Goal: Transaction & Acquisition: Subscribe to service/newsletter

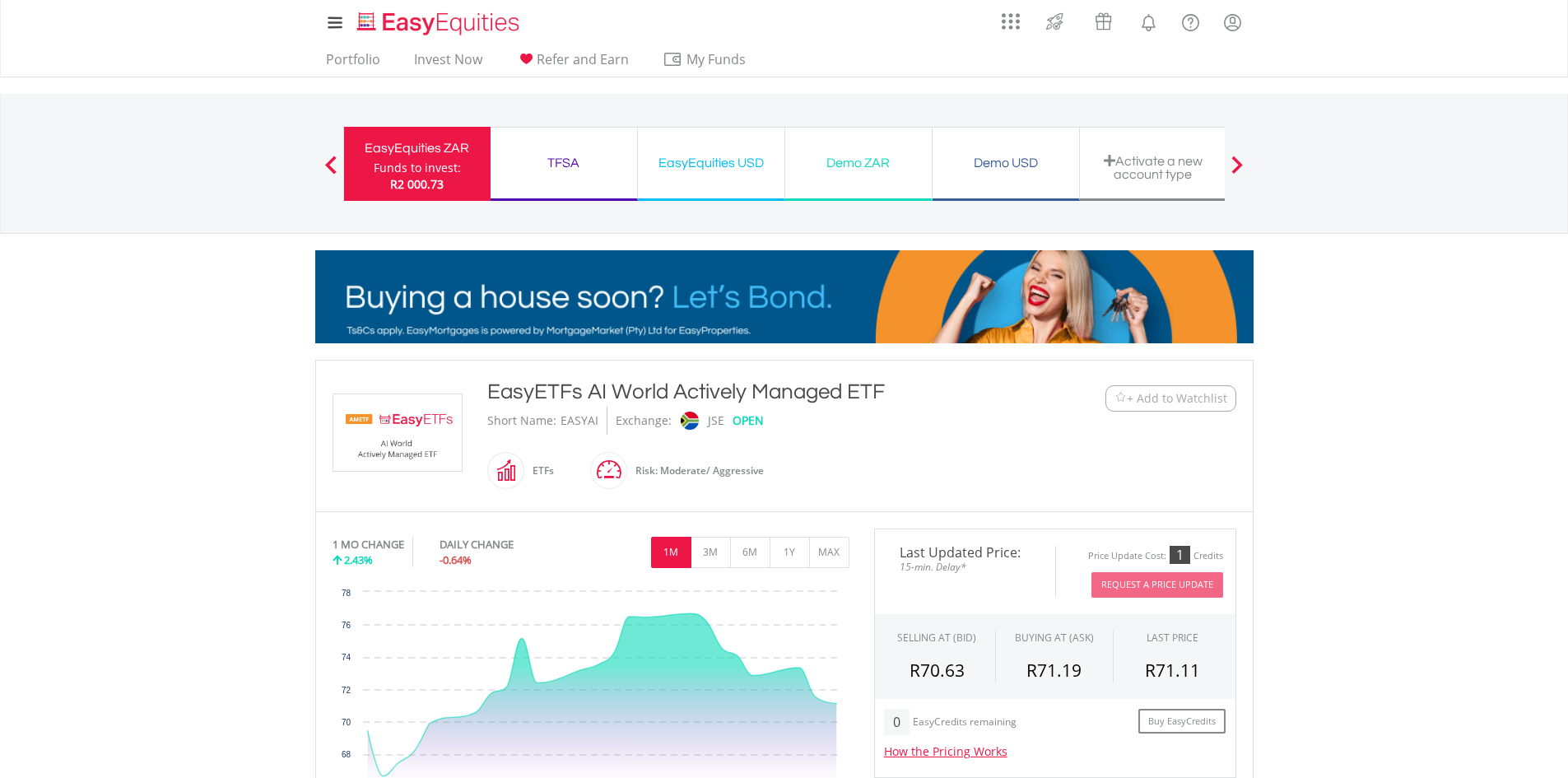
click at [567, 162] on div "TFSA" at bounding box center [564, 162] width 127 height 23
click at [696, 168] on div "EasyEquities USD" at bounding box center [711, 162] width 127 height 23
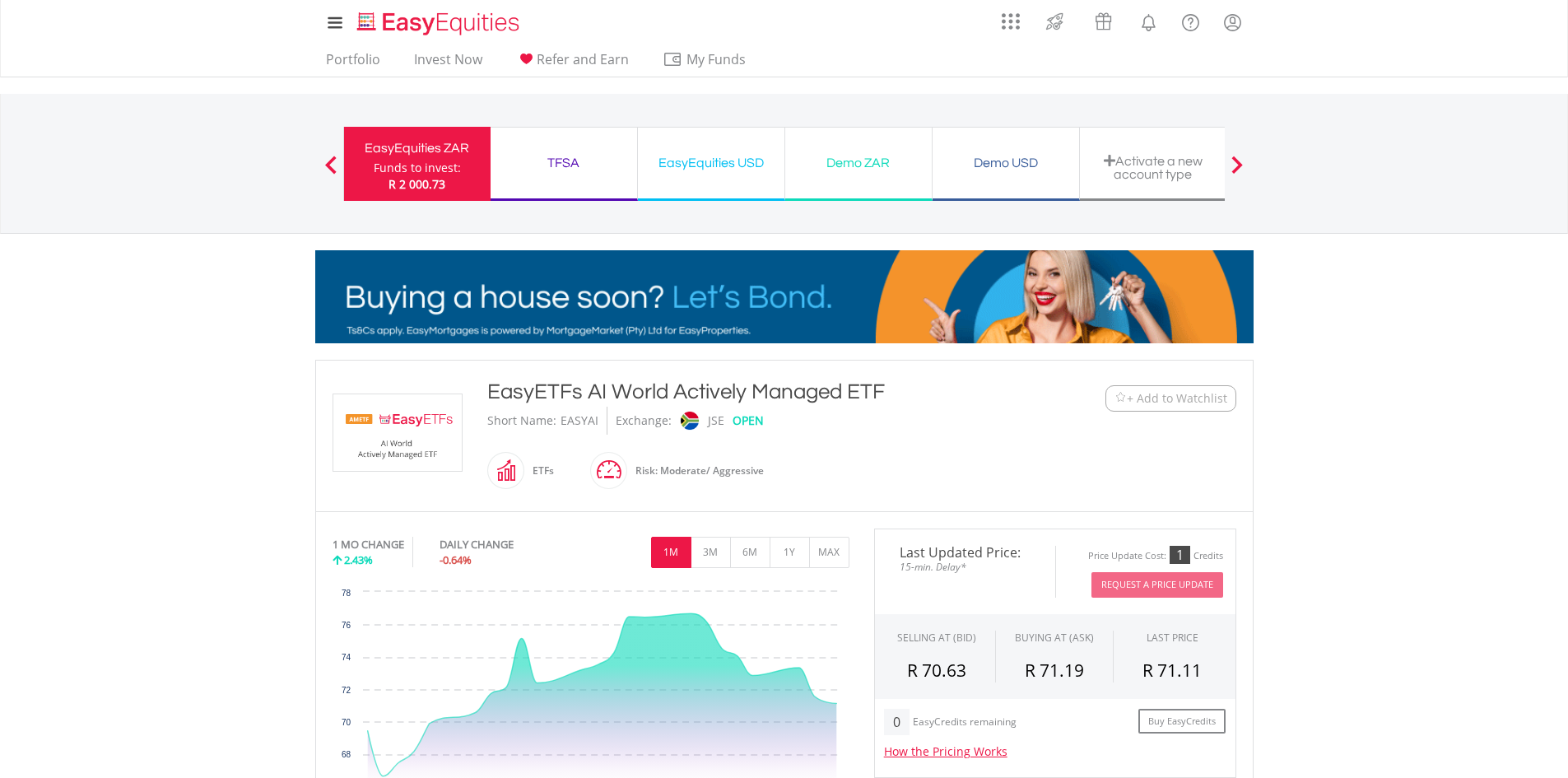
click at [328, 161] on span at bounding box center [331, 164] width 12 height 18
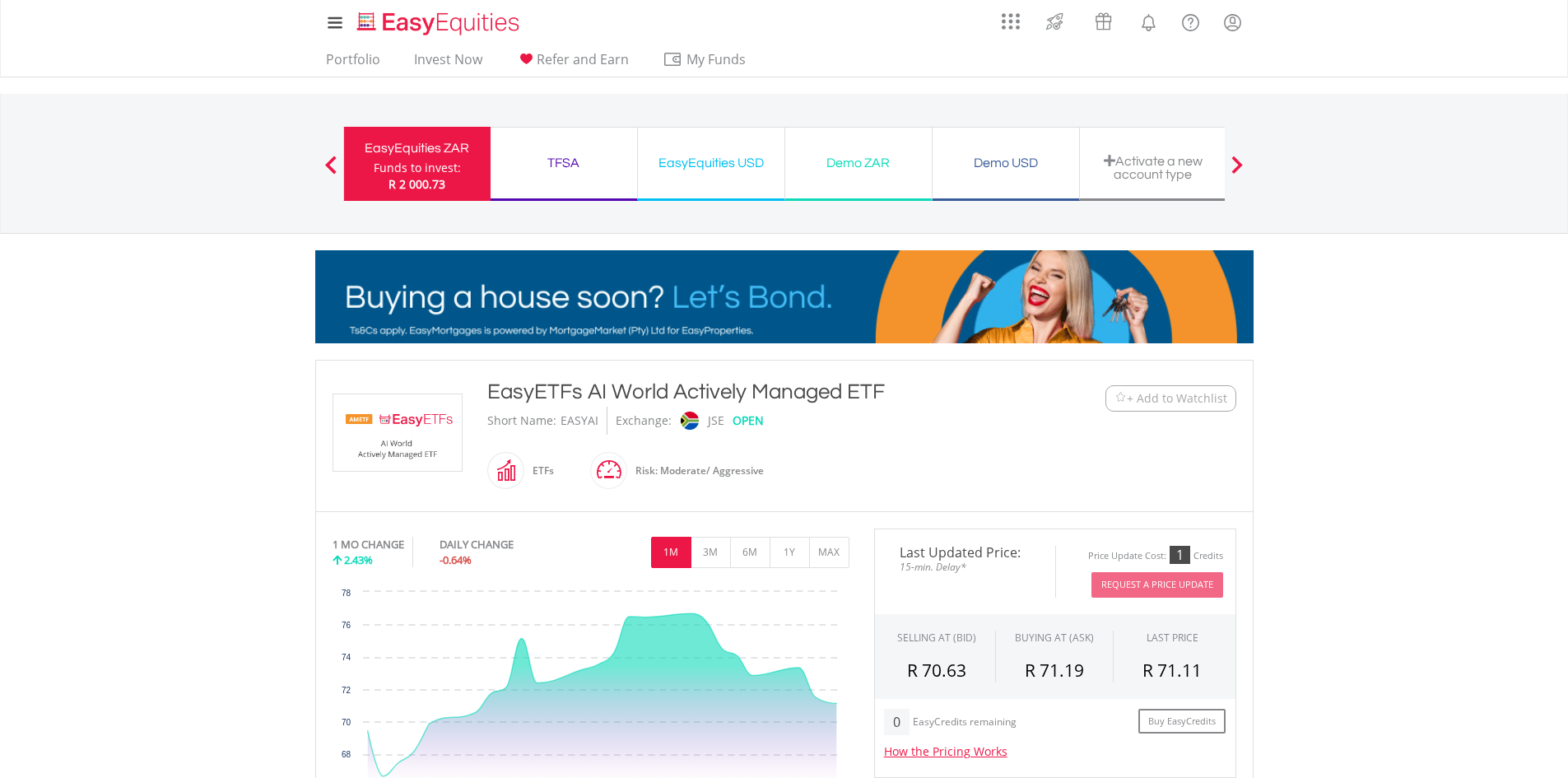
click at [327, 161] on span at bounding box center [331, 164] width 12 height 18
click at [436, 58] on link "Invest Now" at bounding box center [448, 64] width 81 height 26
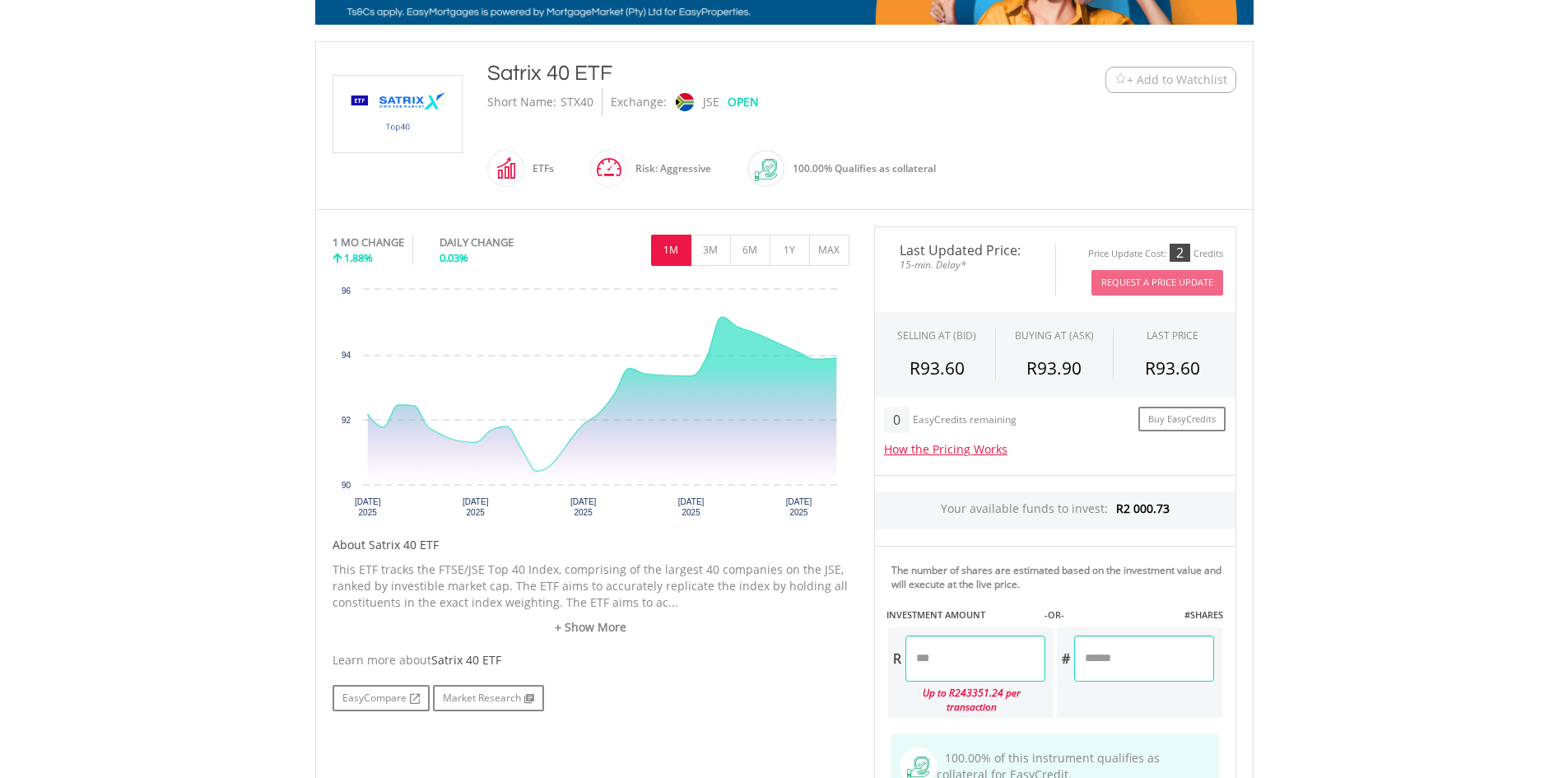
scroll to position [329, 0]
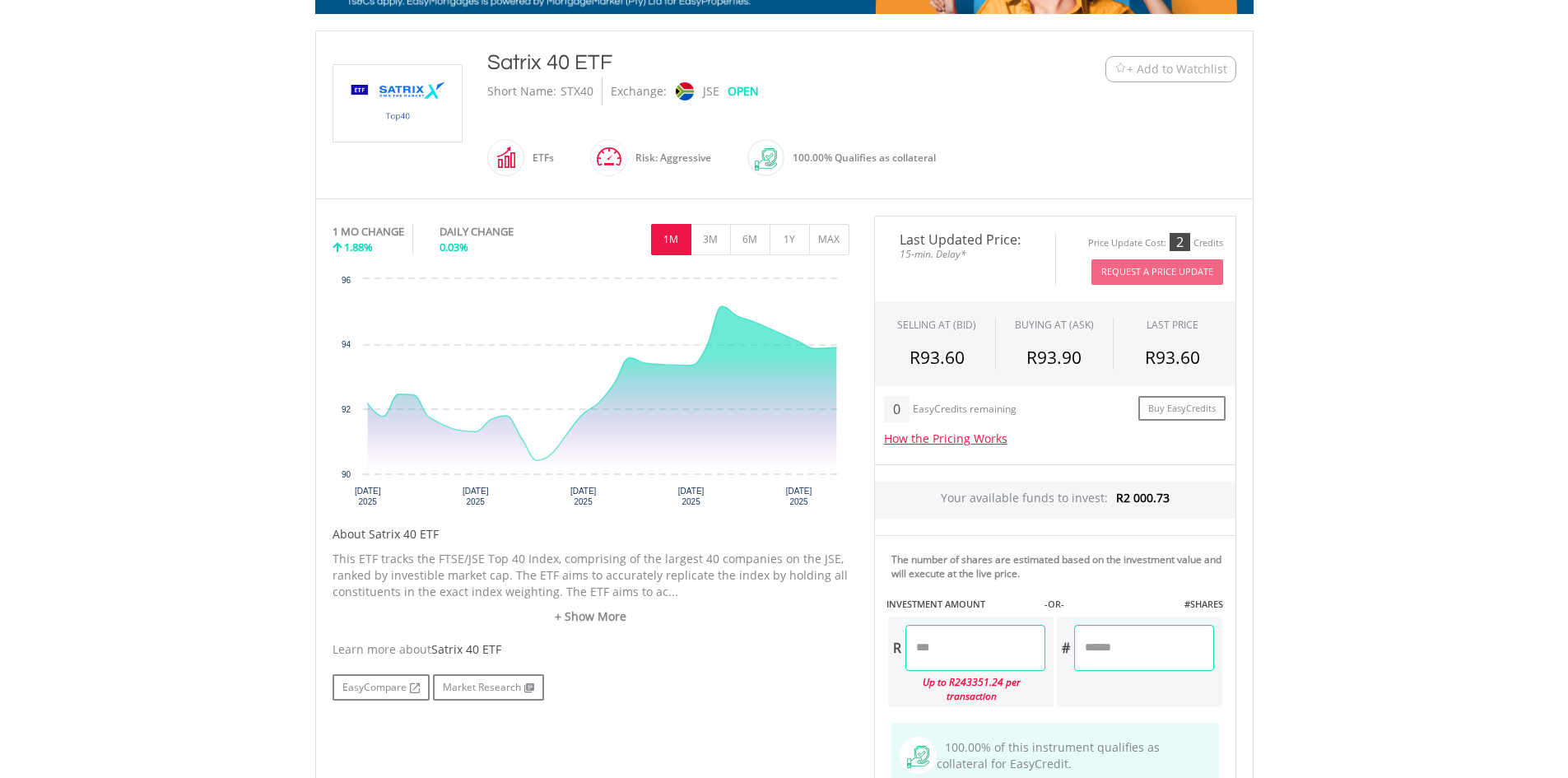
click at [968, 653] on input "number" at bounding box center [975, 647] width 140 height 46
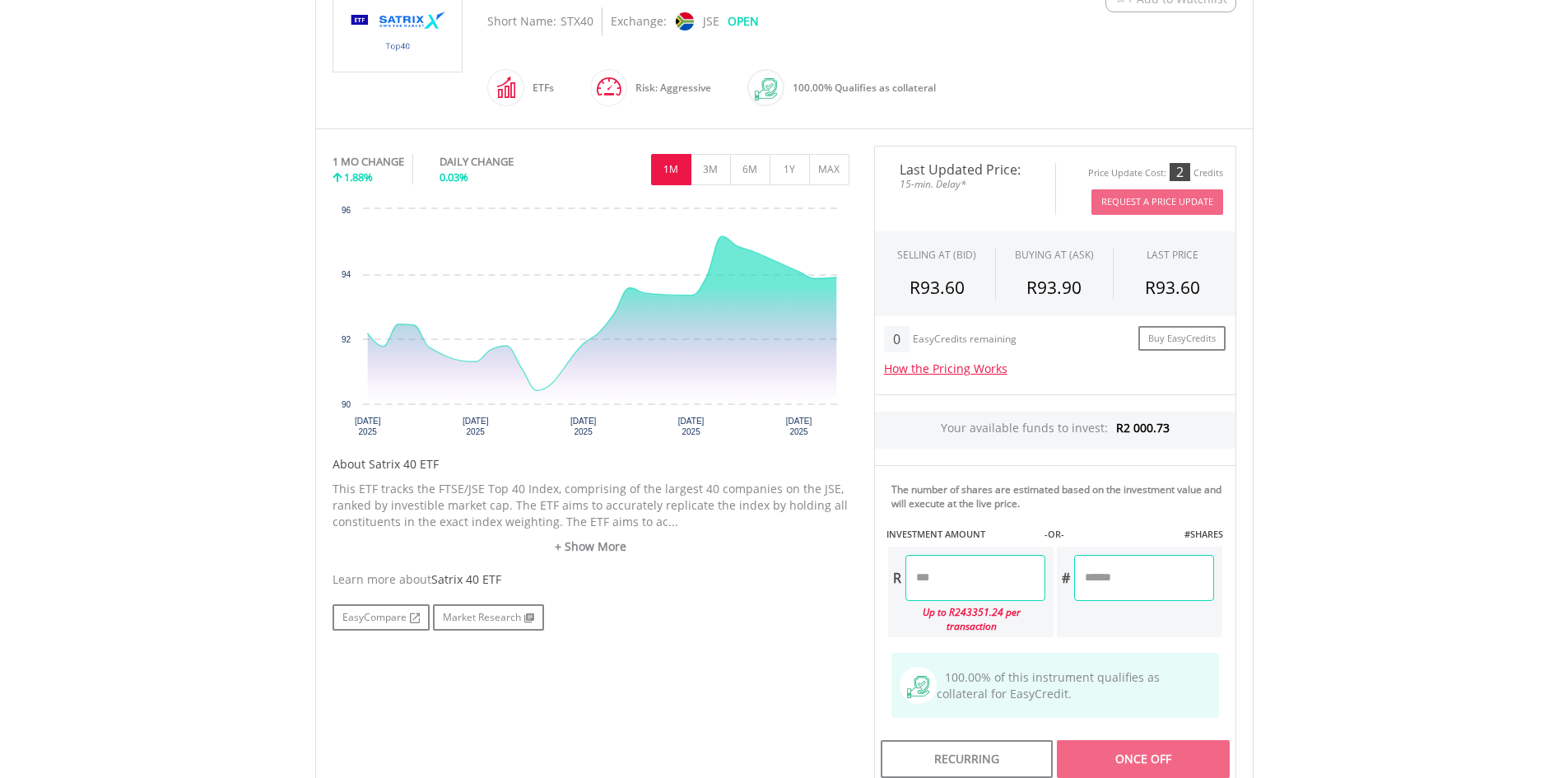
scroll to position [412, 0]
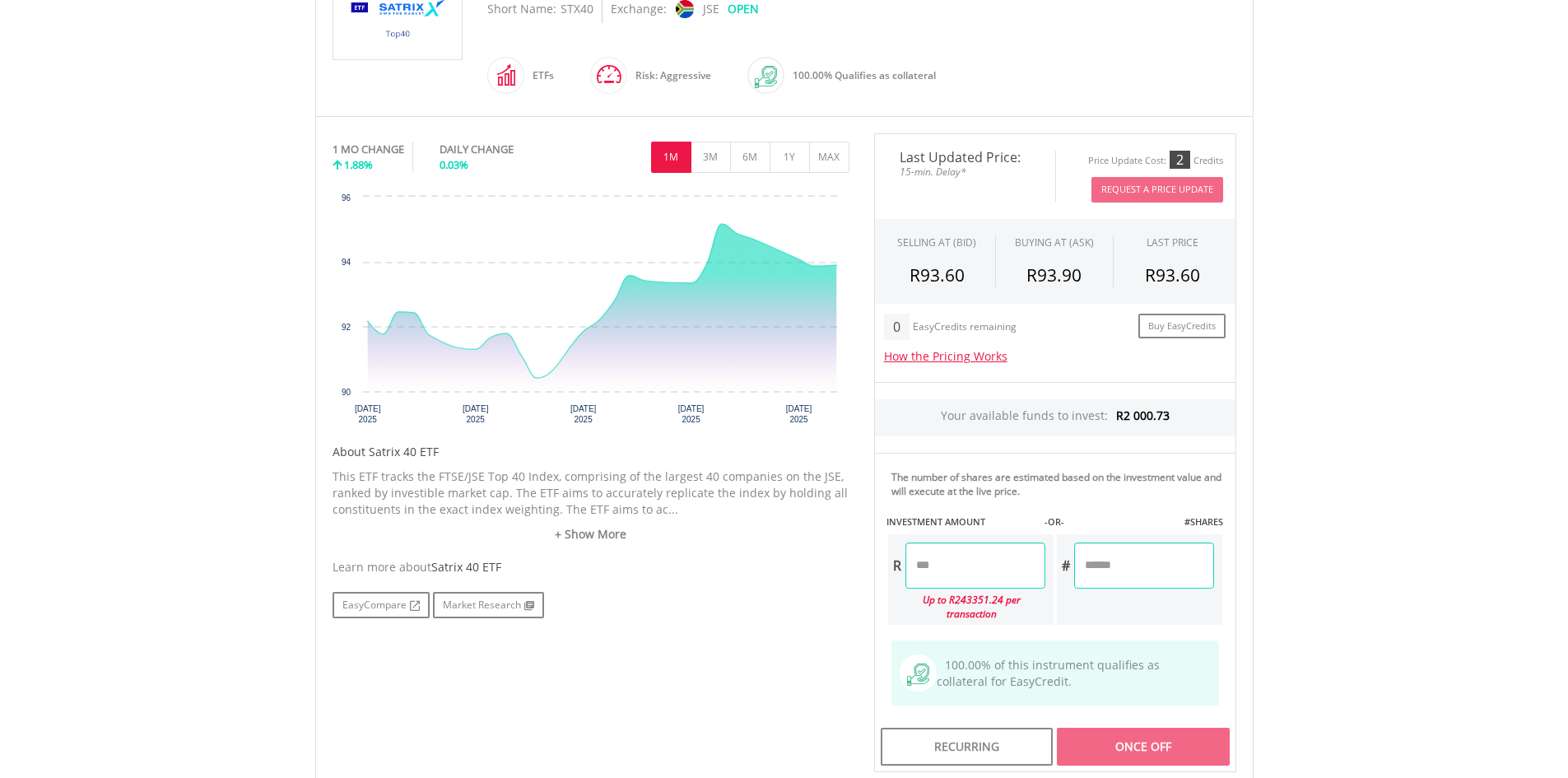
click at [946, 570] on input "number" at bounding box center [975, 566] width 140 height 46
type input "*******"
click at [1133, 732] on div "Last Updated Price: 15-min. Delay* Price Update Cost: 2 Credits Request A Price…" at bounding box center [1055, 454] width 387 height 640
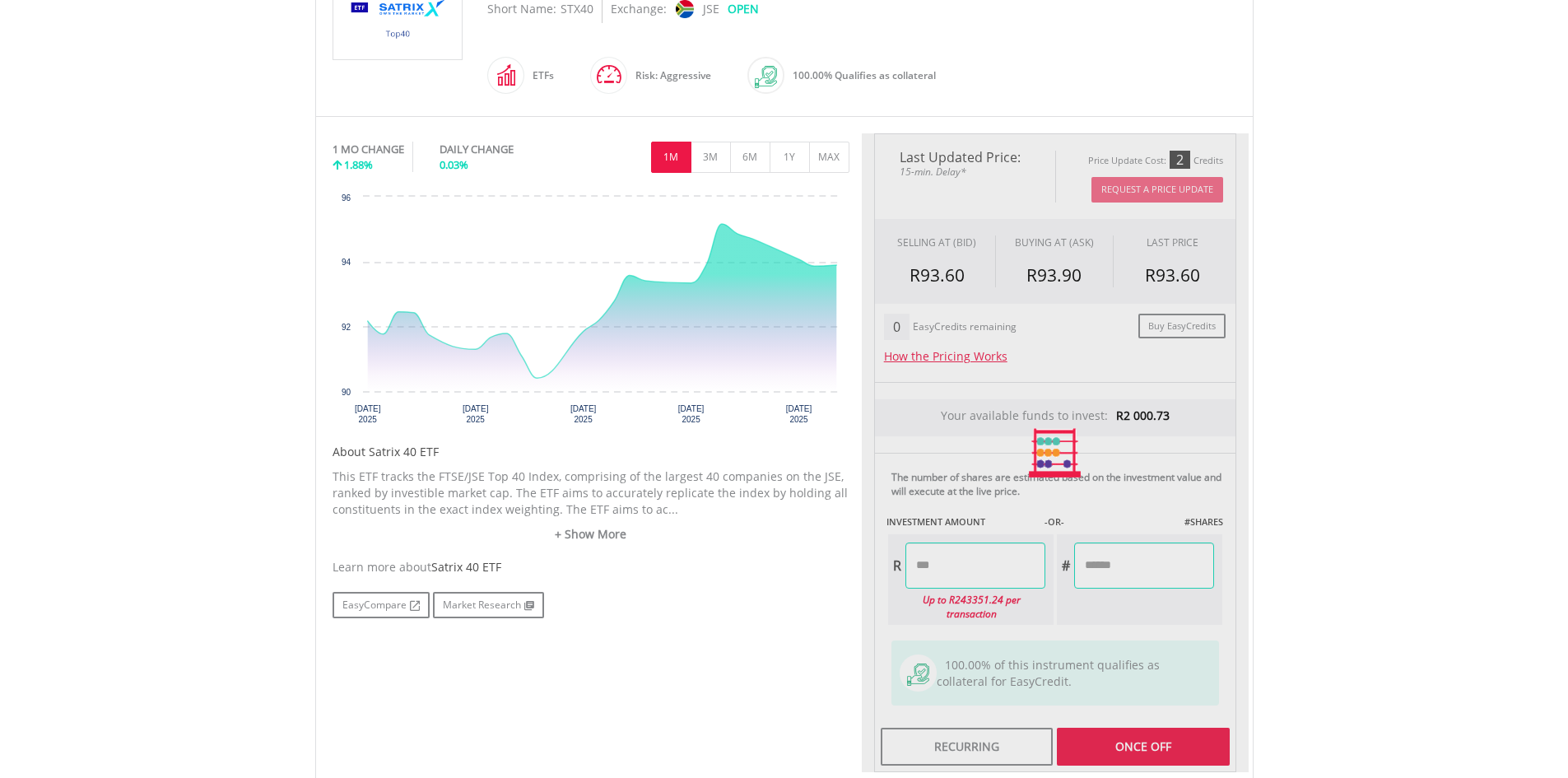
type input "******"
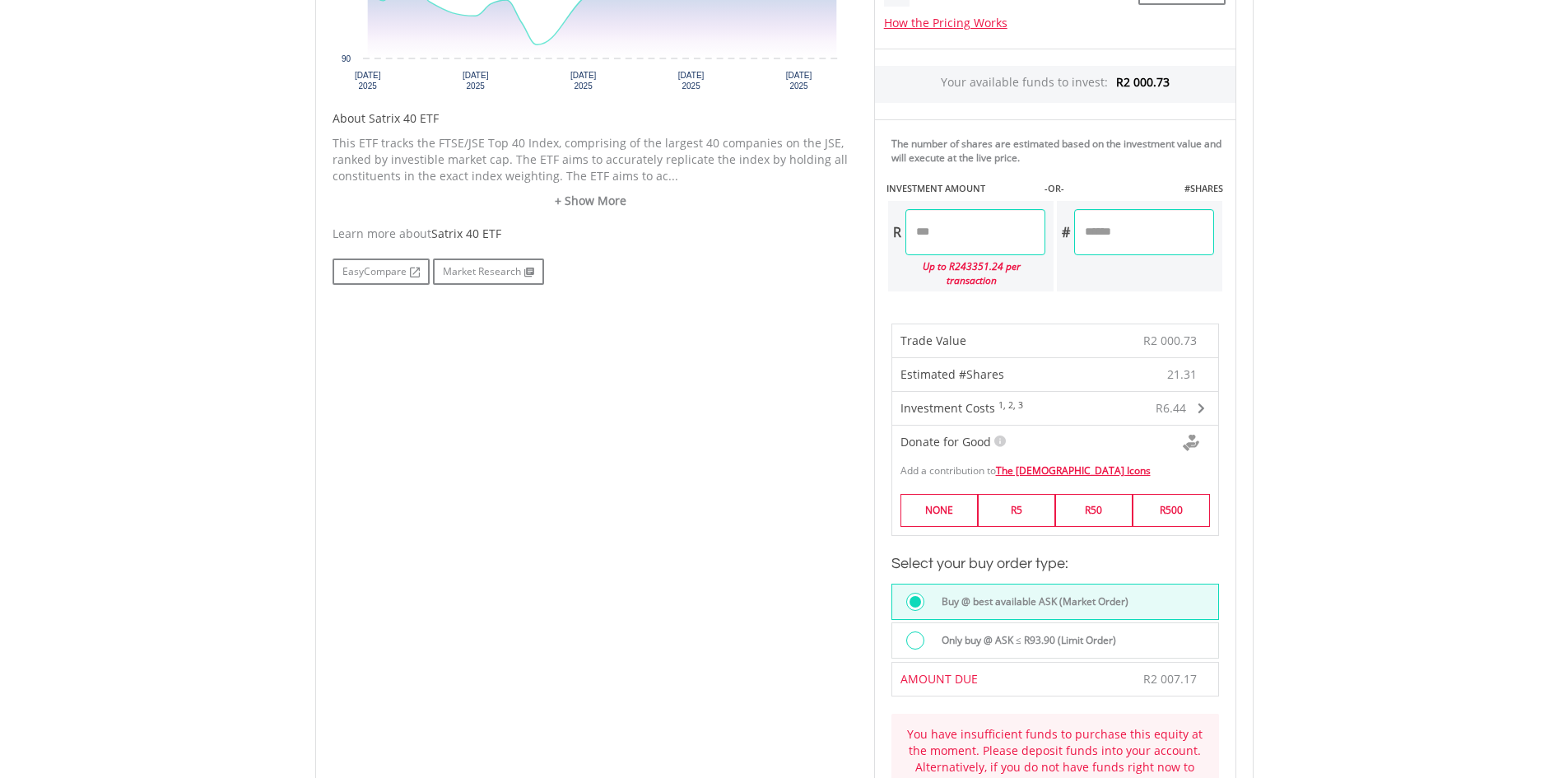
scroll to position [742, 0]
click at [967, 238] on input "*******" at bounding box center [975, 236] width 140 height 46
type input "*"
type input "*******"
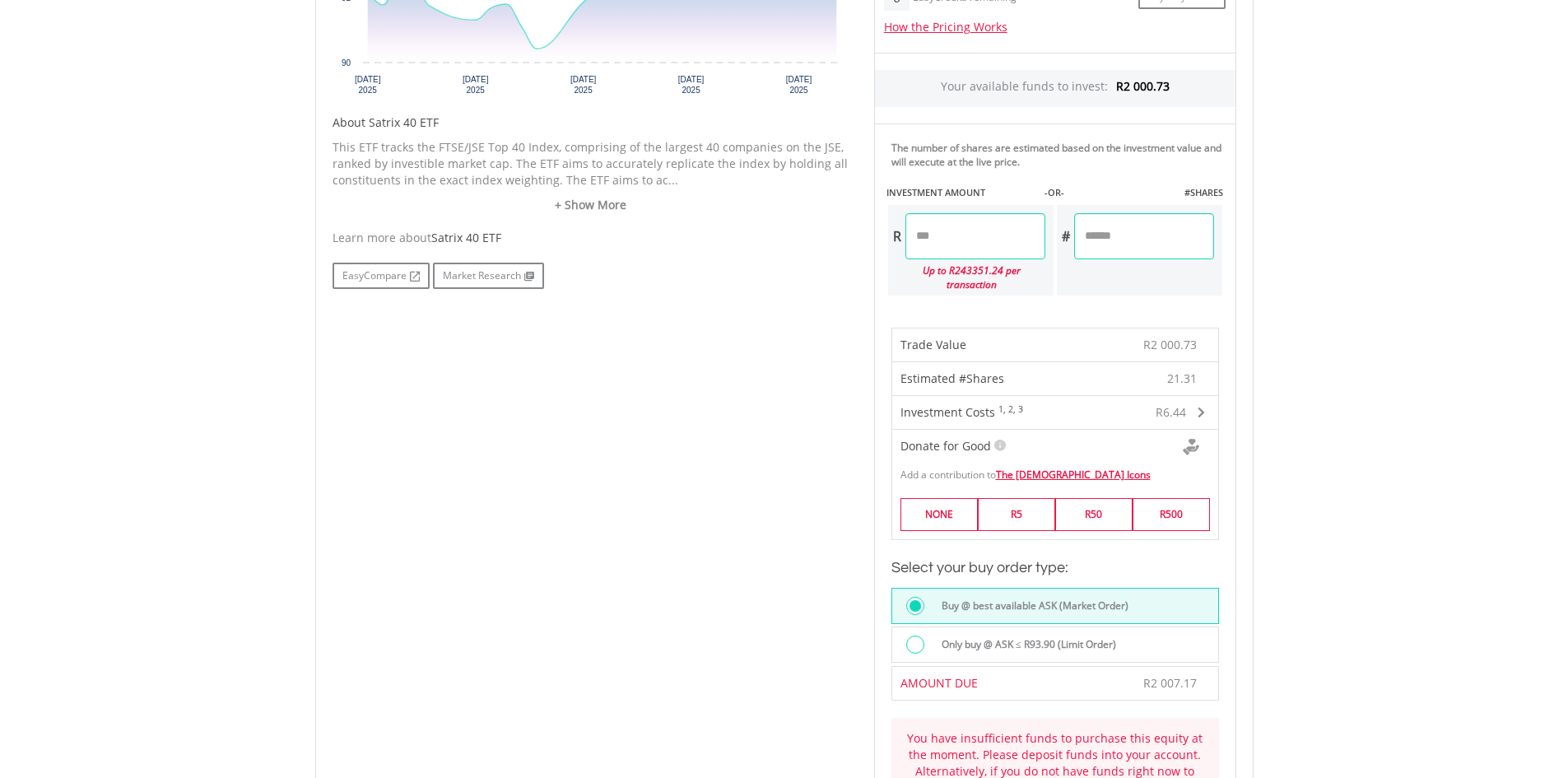
click at [1373, 467] on body "My Investments Invest Now New Listings Sell My Recurring Investments Pending Or…" at bounding box center [784, 353] width 1568 height 2190
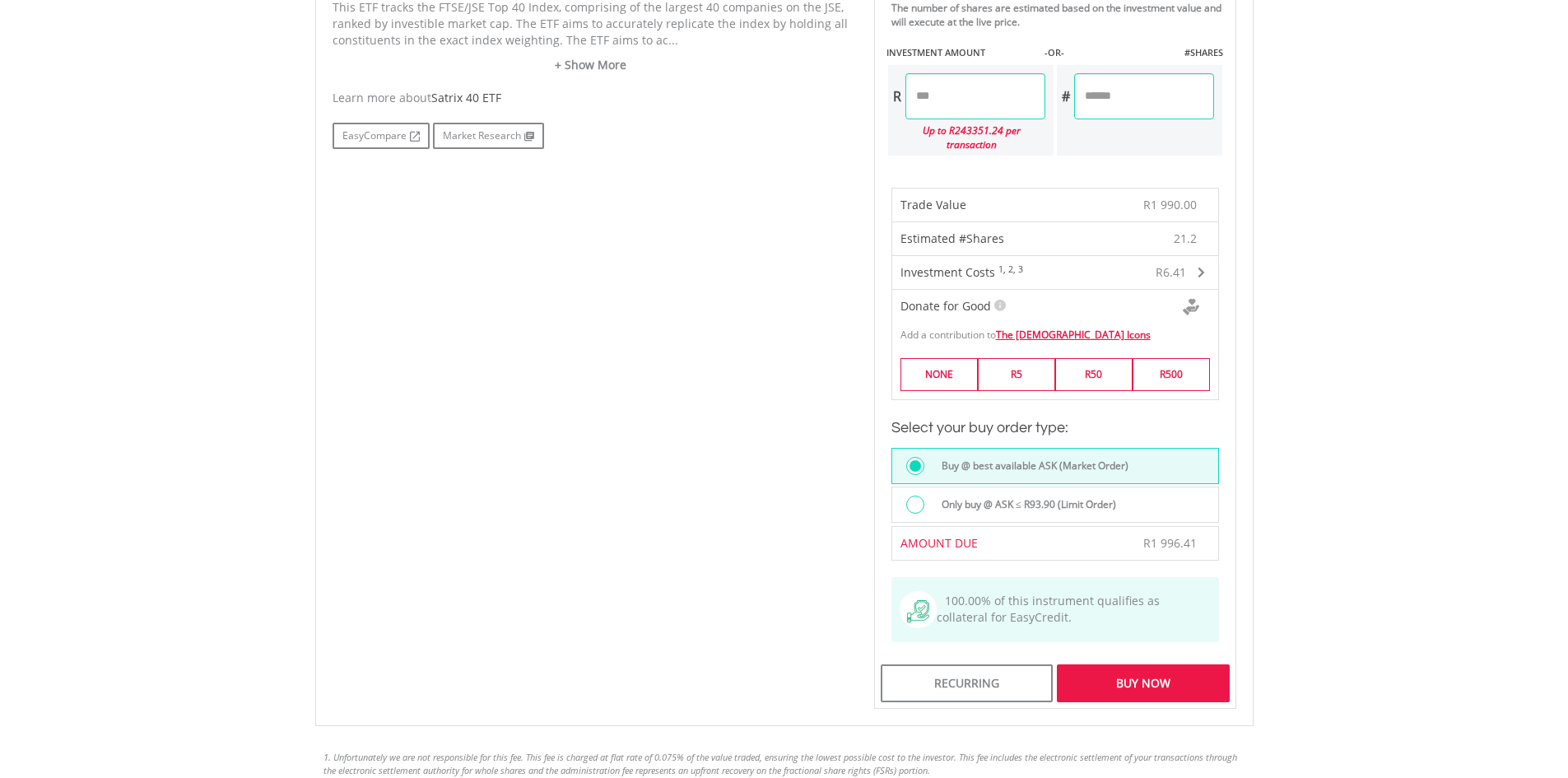
scroll to position [824, 0]
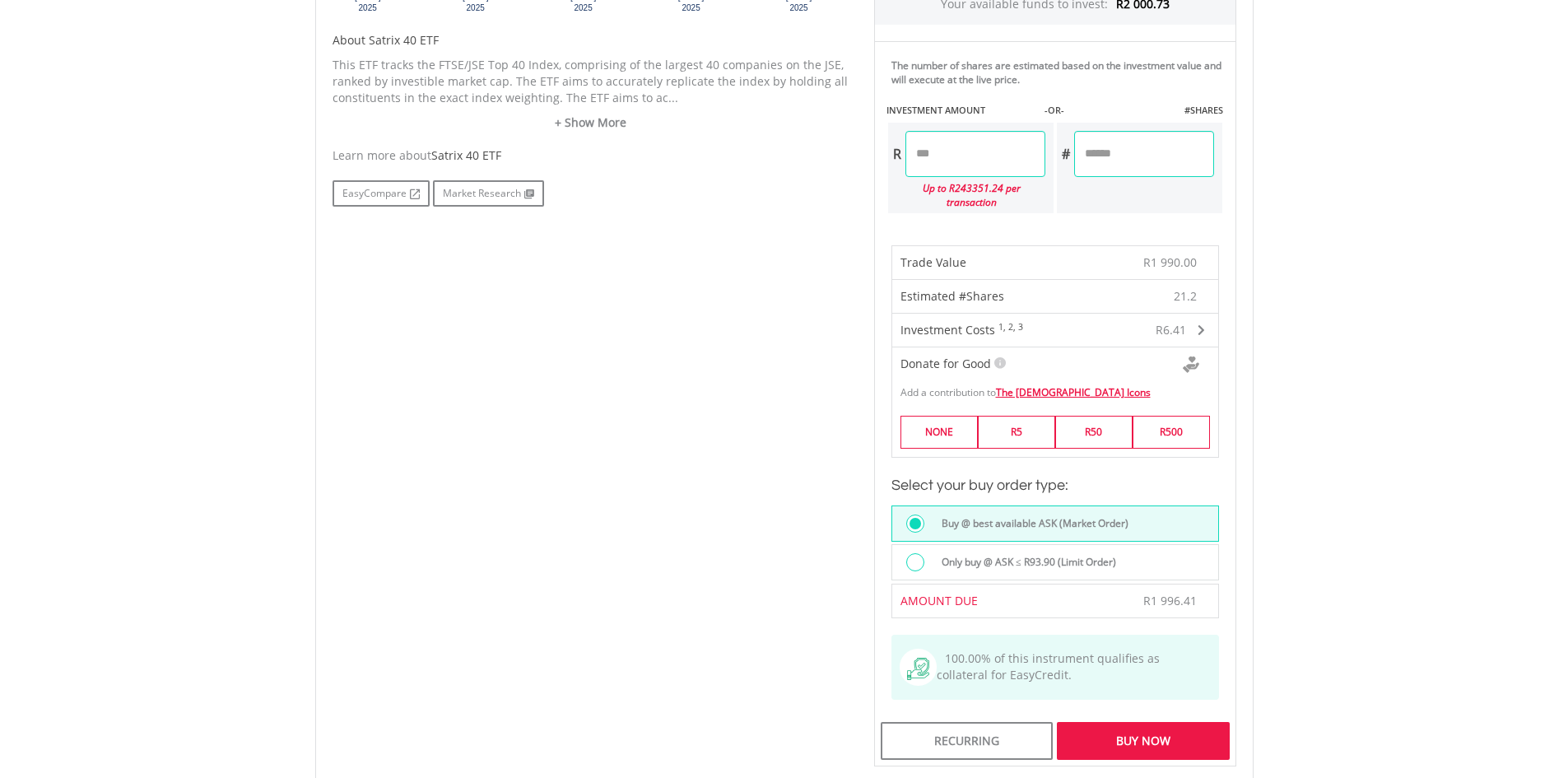
click at [941, 151] on input "*******" at bounding box center [975, 153] width 140 height 46
type input "*******"
click at [1389, 437] on body "My Investments Invest Now New Listings Sell My Recurring Investments Pending Or…" at bounding box center [784, 200] width 1568 height 2049
click at [1146, 730] on div "Buy Now" at bounding box center [1143, 741] width 172 height 38
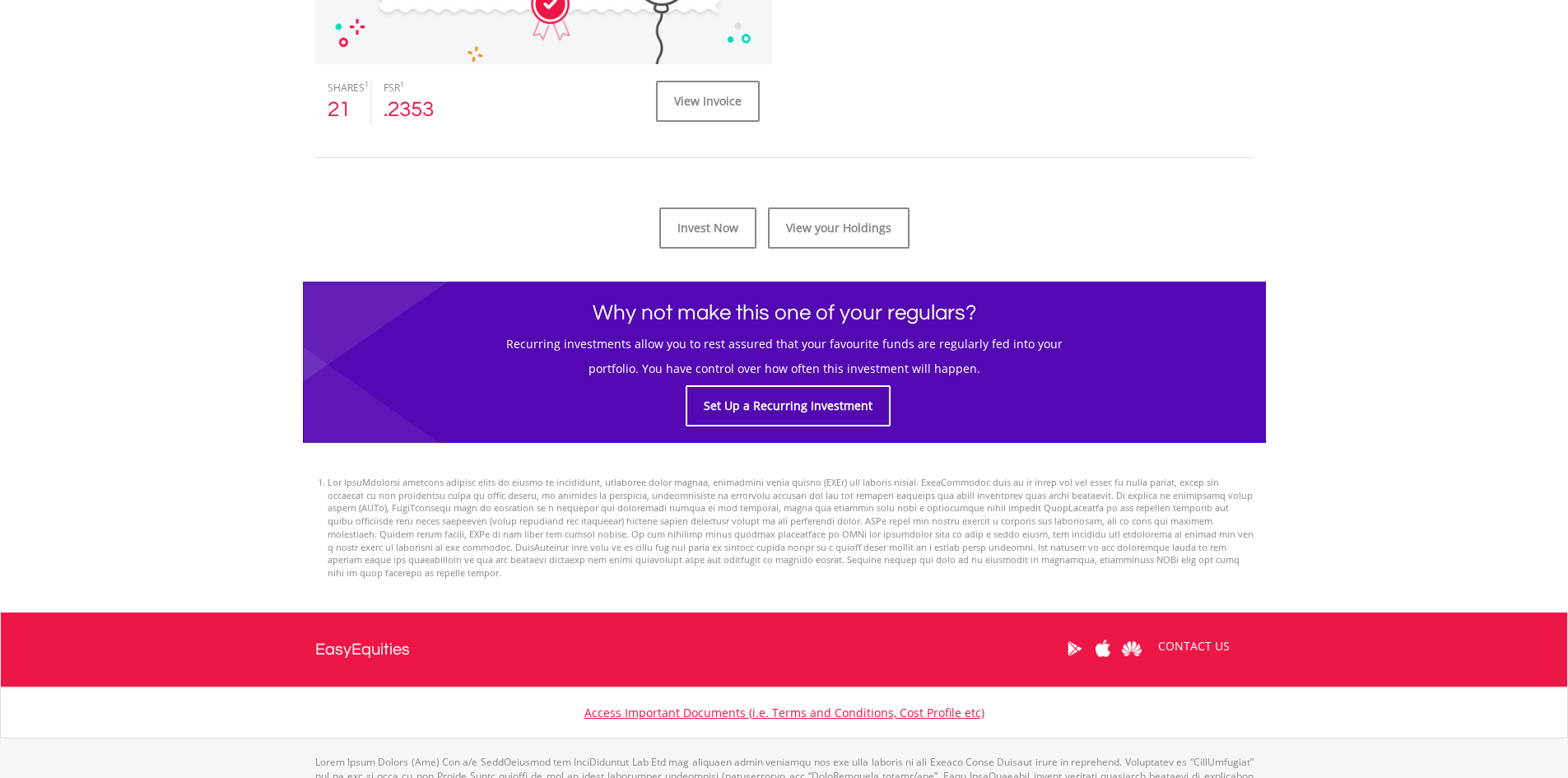
scroll to position [742, 0]
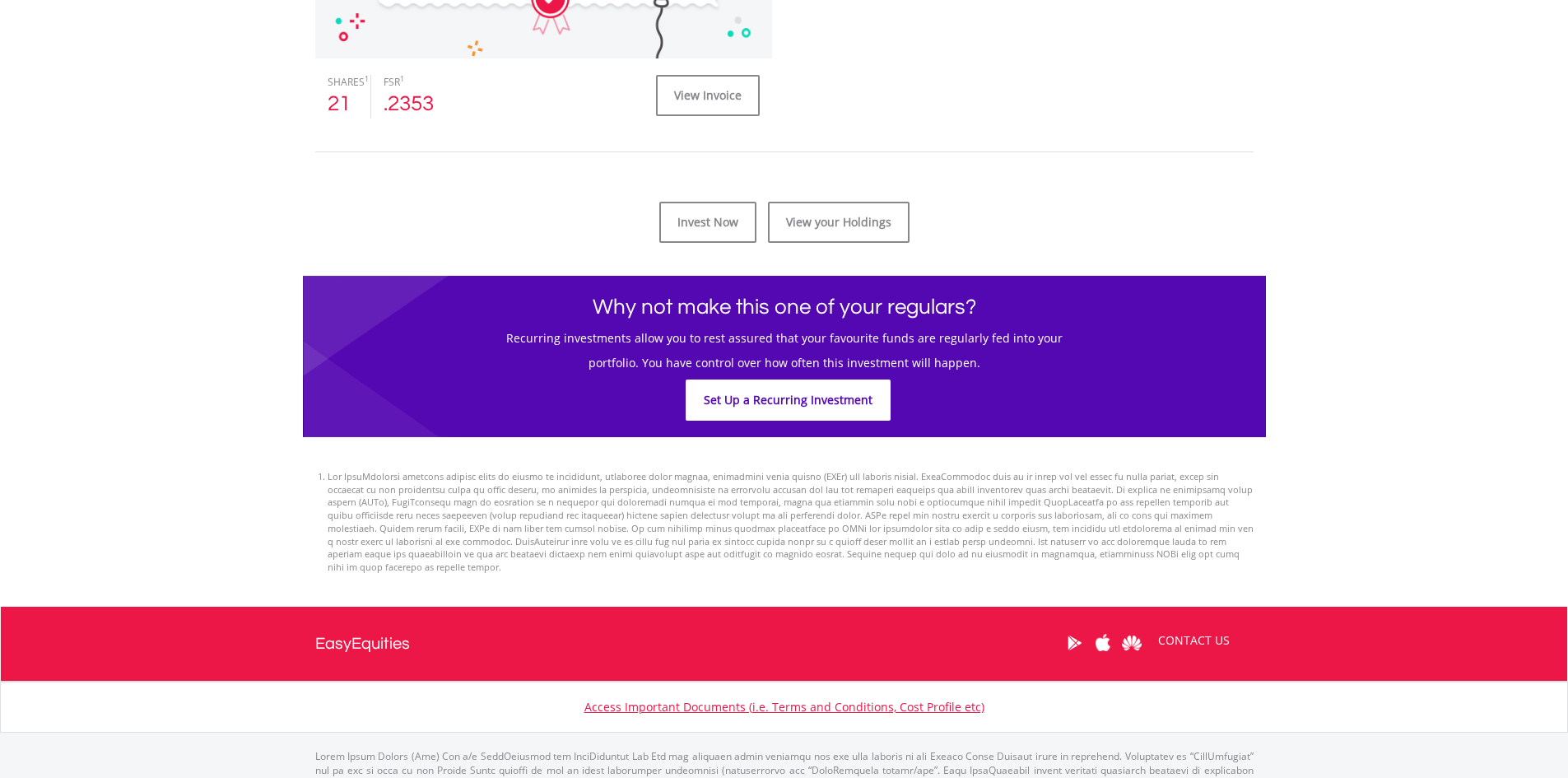
click at [789, 396] on link "Set Up a Recurring Investment" at bounding box center [788, 401] width 205 height 41
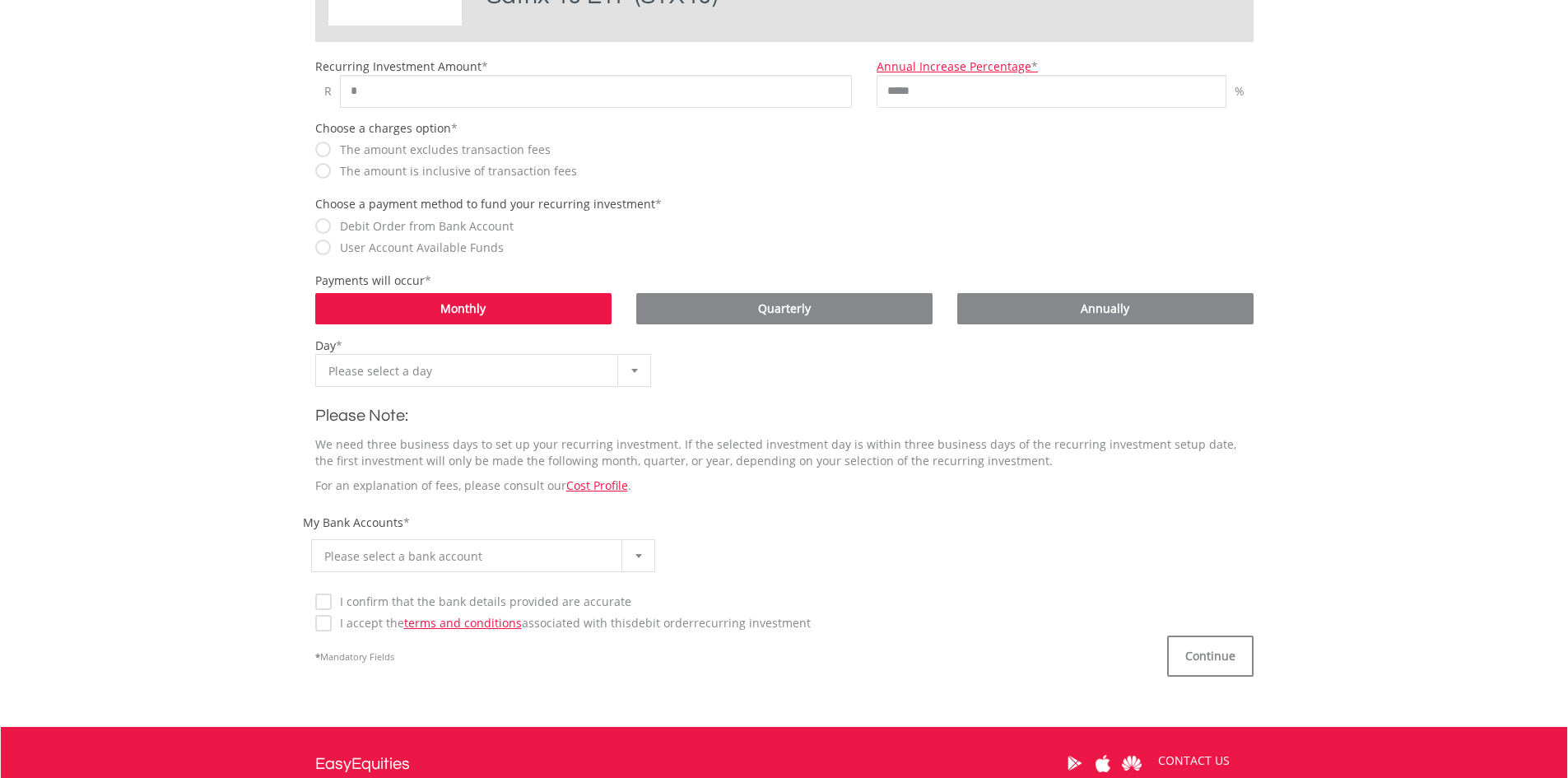
scroll to position [577, 0]
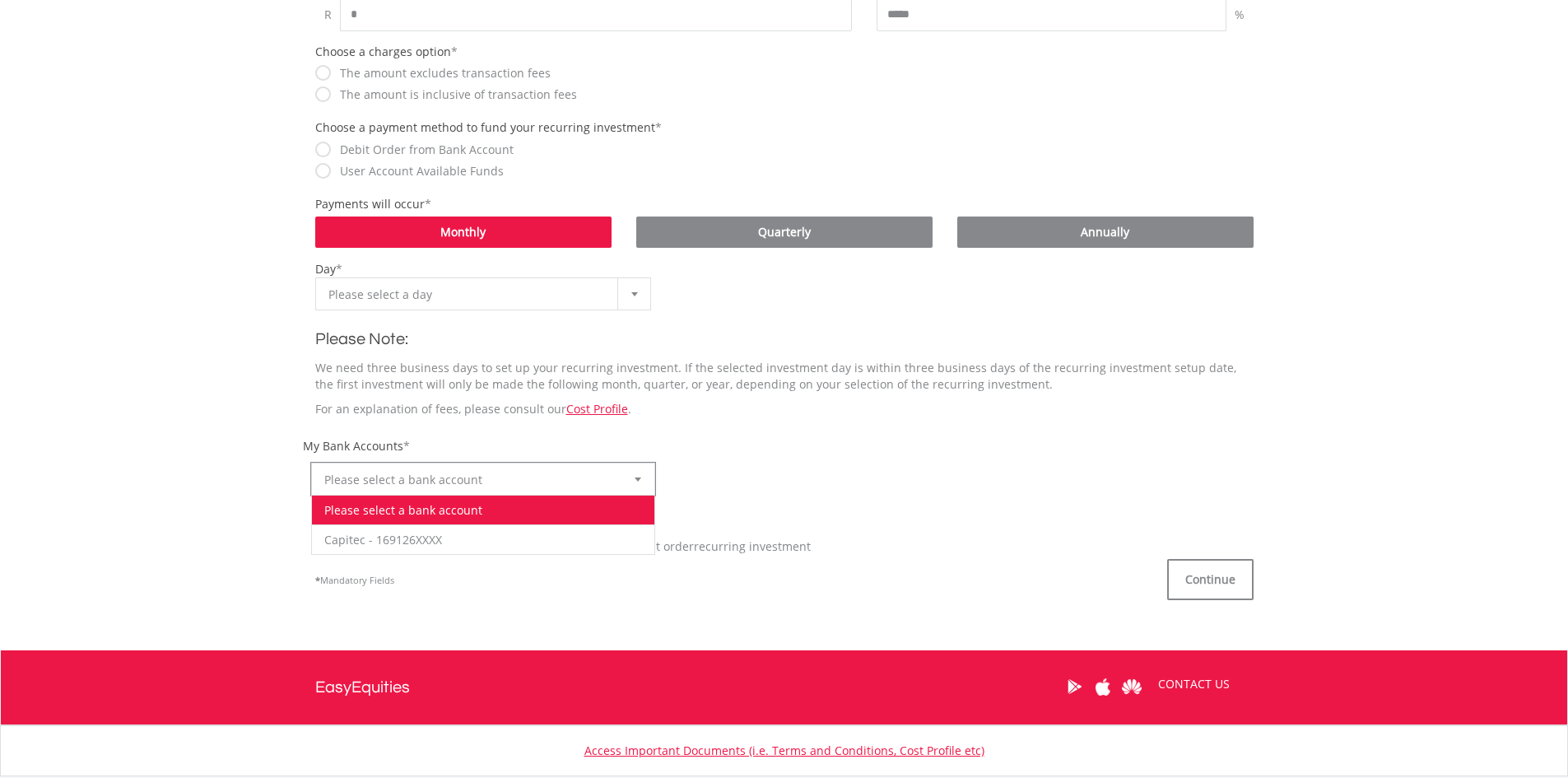
click at [414, 483] on span "Please select a bank account" at bounding box center [470, 480] width 294 height 33
click at [212, 458] on body "My Investments Invest Now New Listings Sell My Recurring Investments Pending Or…" at bounding box center [784, 163] width 1568 height 1479
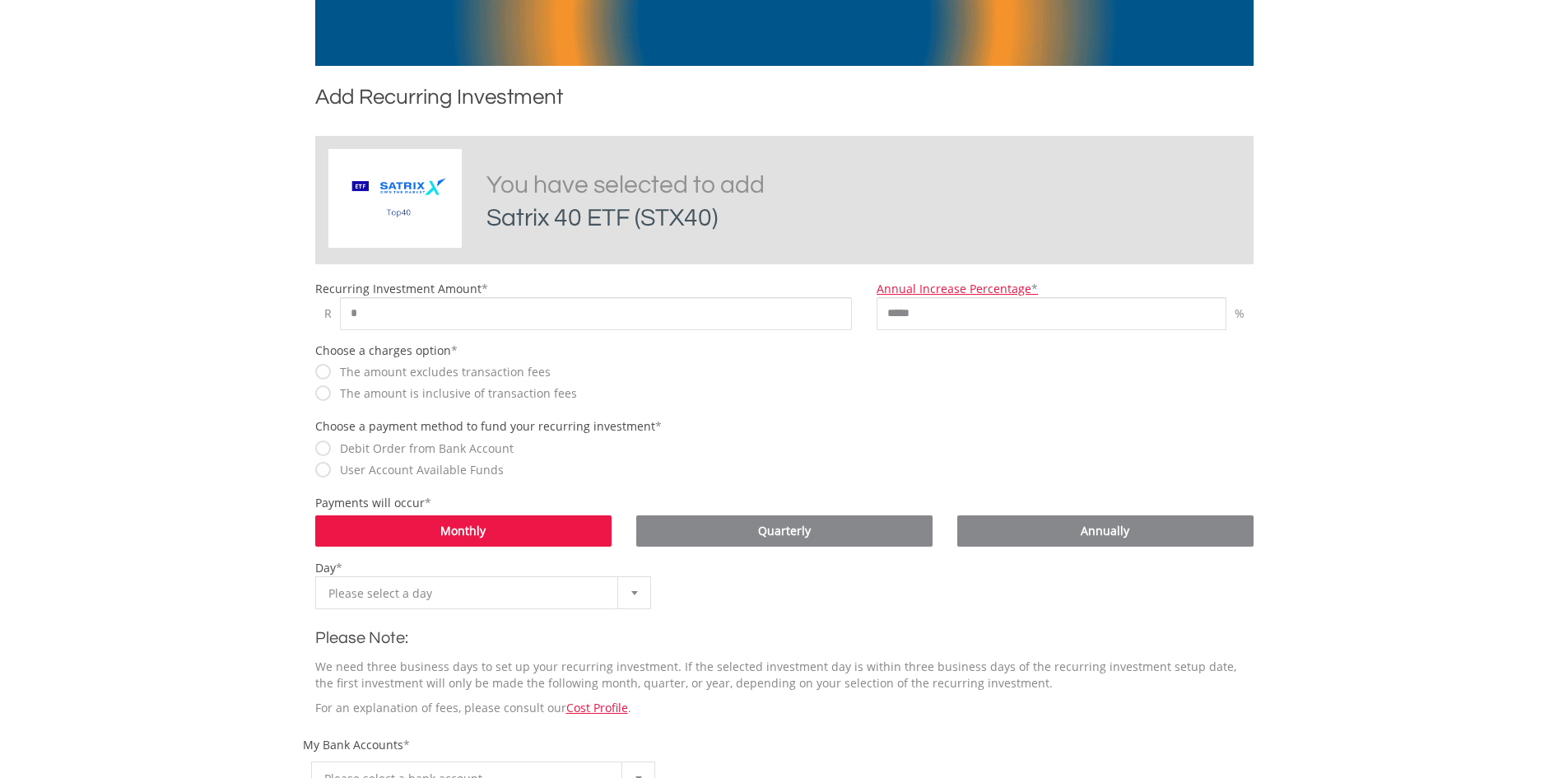
scroll to position [248, 0]
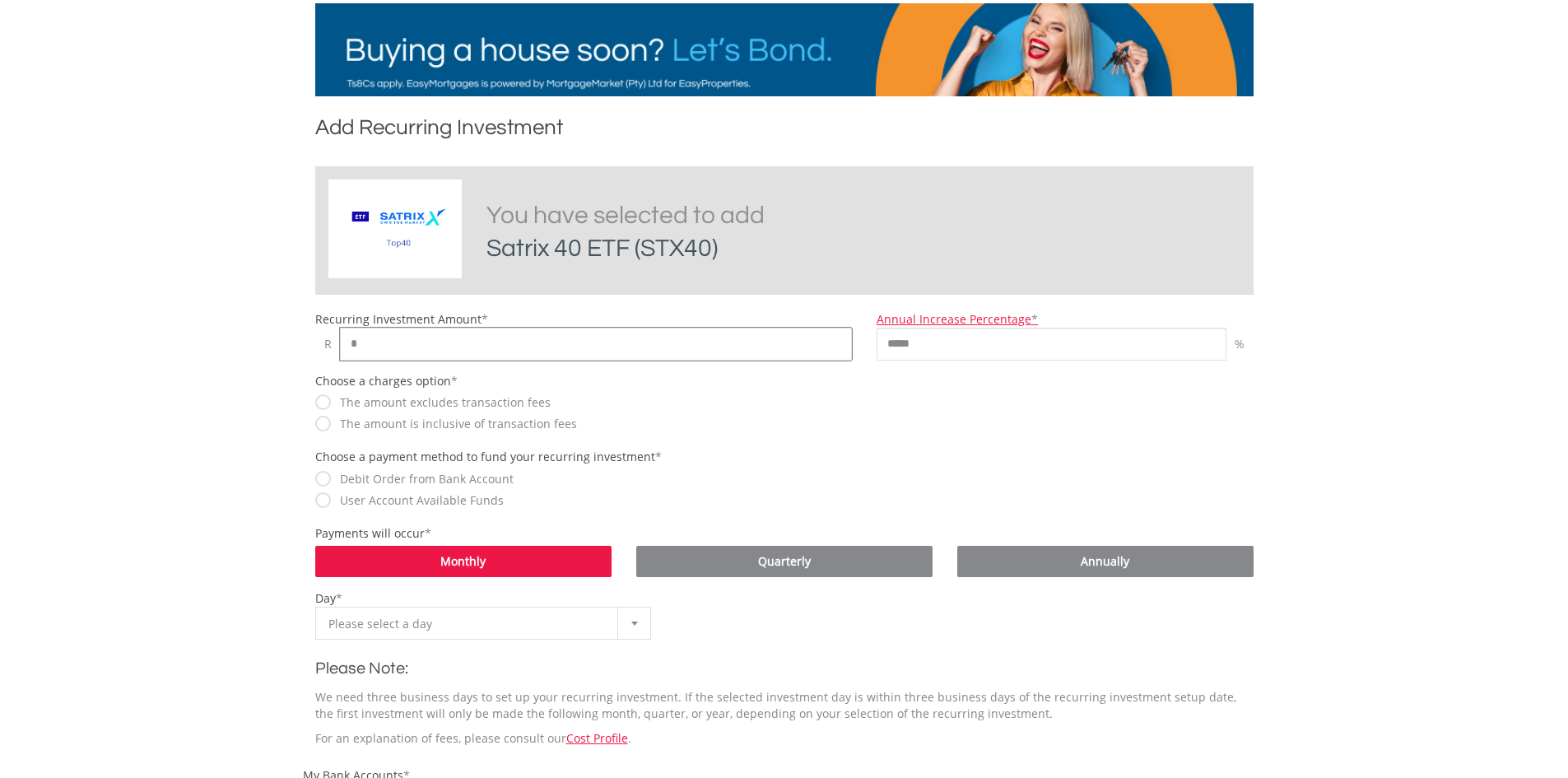
drag, startPoint x: 365, startPoint y: 343, endPoint x: 313, endPoint y: 343, distance: 52.0
click at [313, 343] on div "Recurring Investment Amount * R *" at bounding box center [584, 336] width 563 height 49
drag, startPoint x: 380, startPoint y: 344, endPoint x: 257, endPoint y: 344, distance: 123.0
click at [257, 344] on body "My Investments Invest Now New Listings Sell My Recurring Investments Pending Or…" at bounding box center [784, 492] width 1568 height 1479
type input "****"
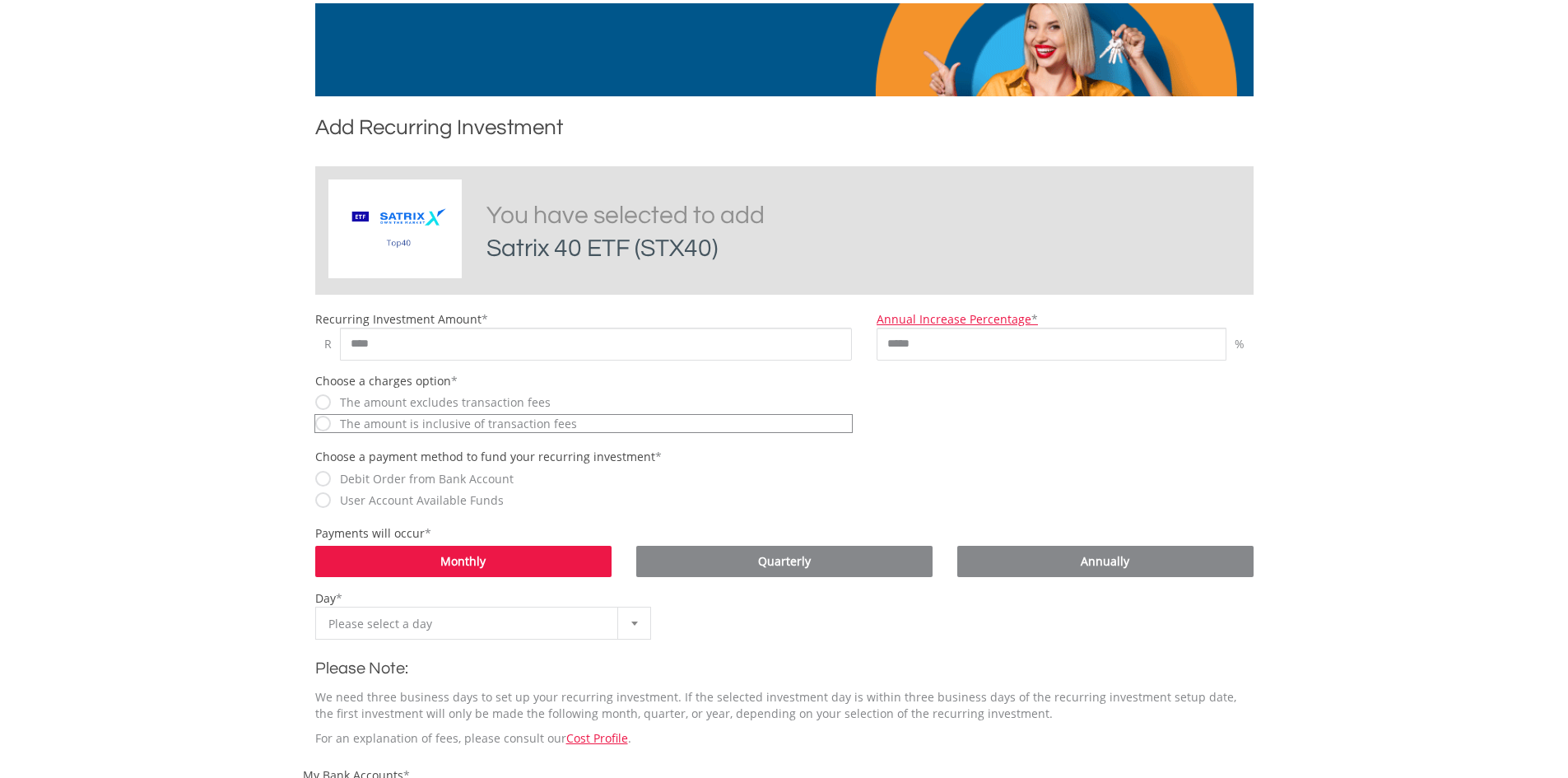
click at [635, 630] on div at bounding box center [634, 624] width 33 height 31
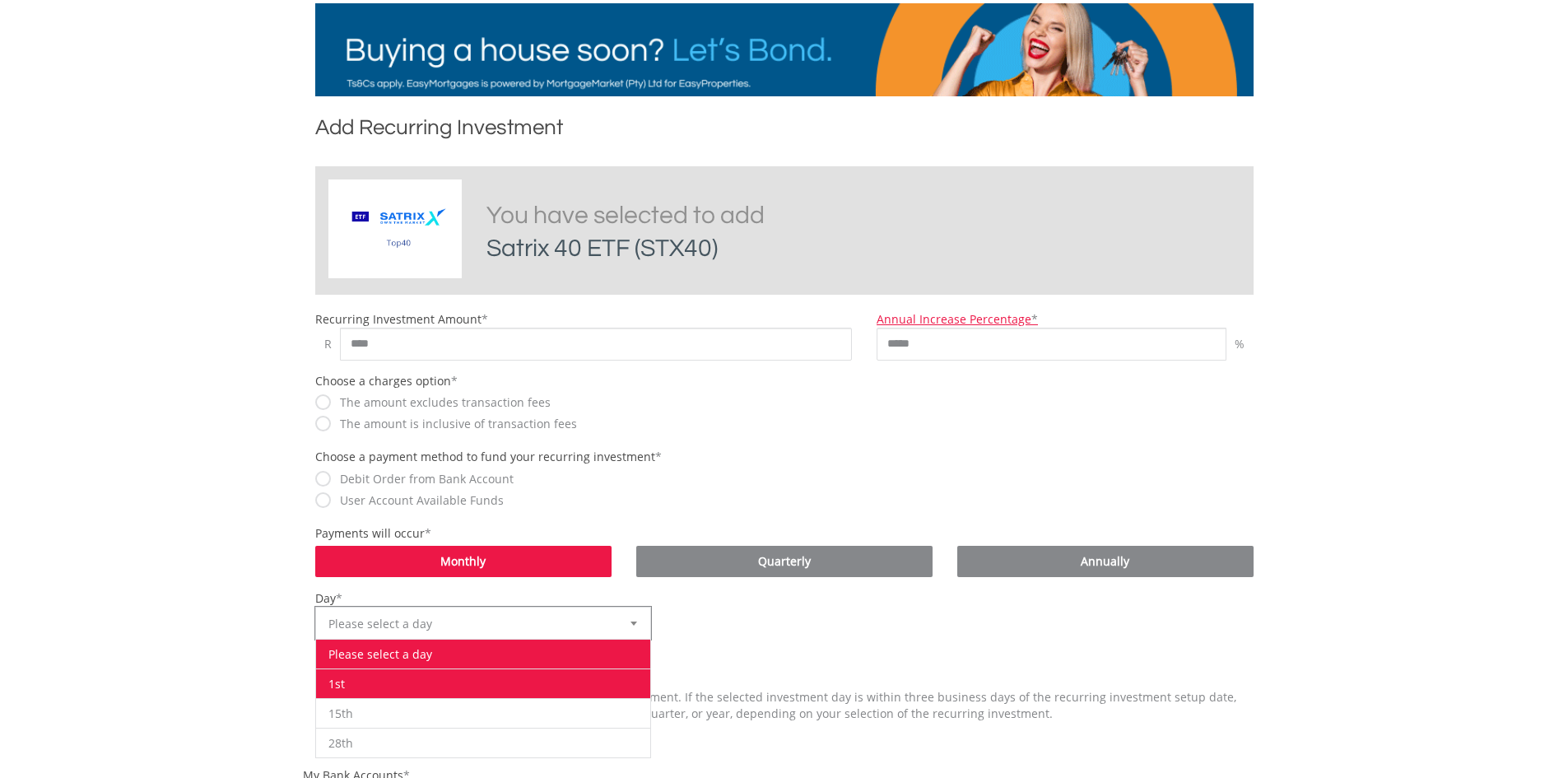
click at [388, 684] on li "1st" at bounding box center [483, 684] width 335 height 29
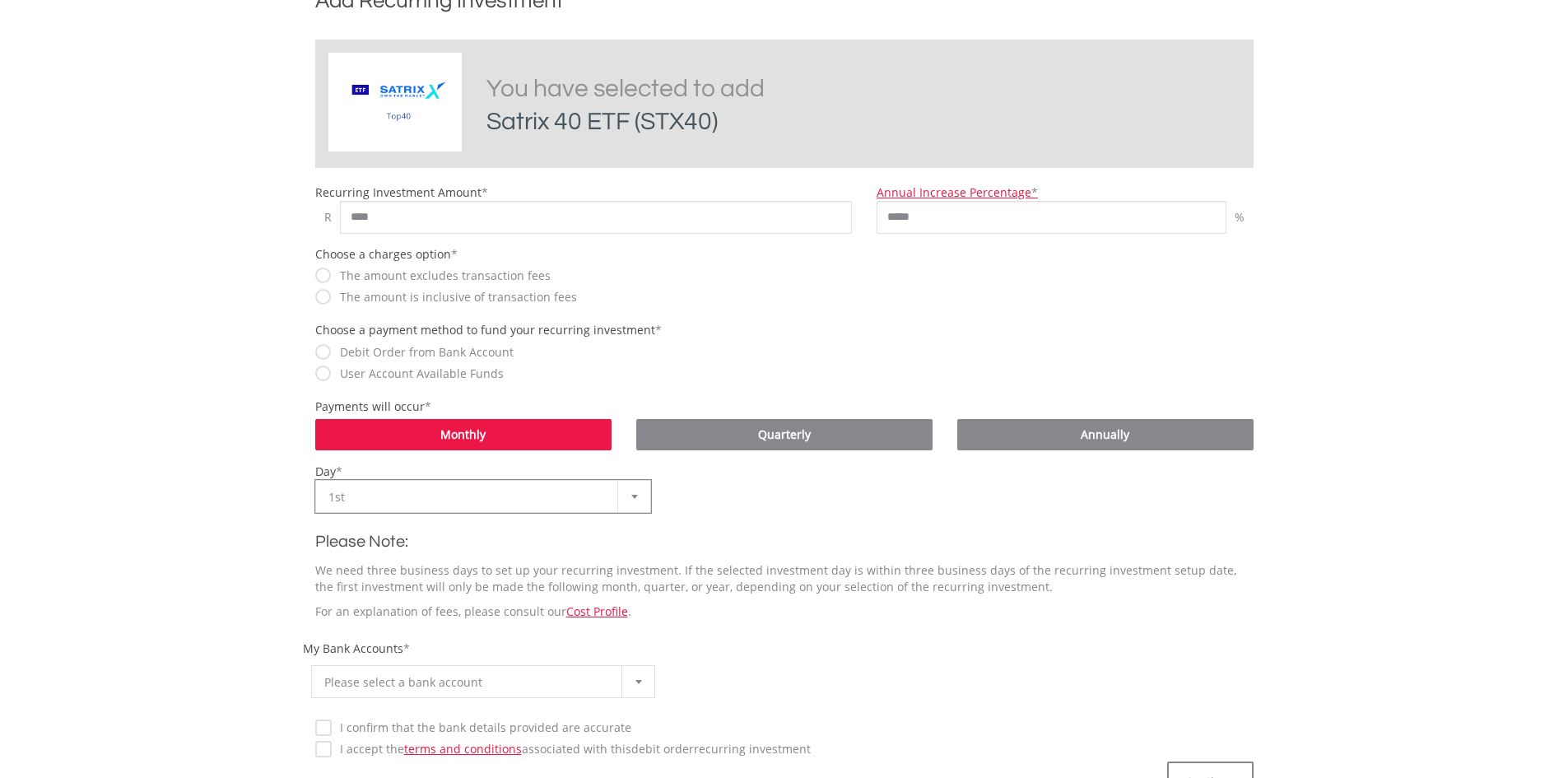
scroll to position [577, 0]
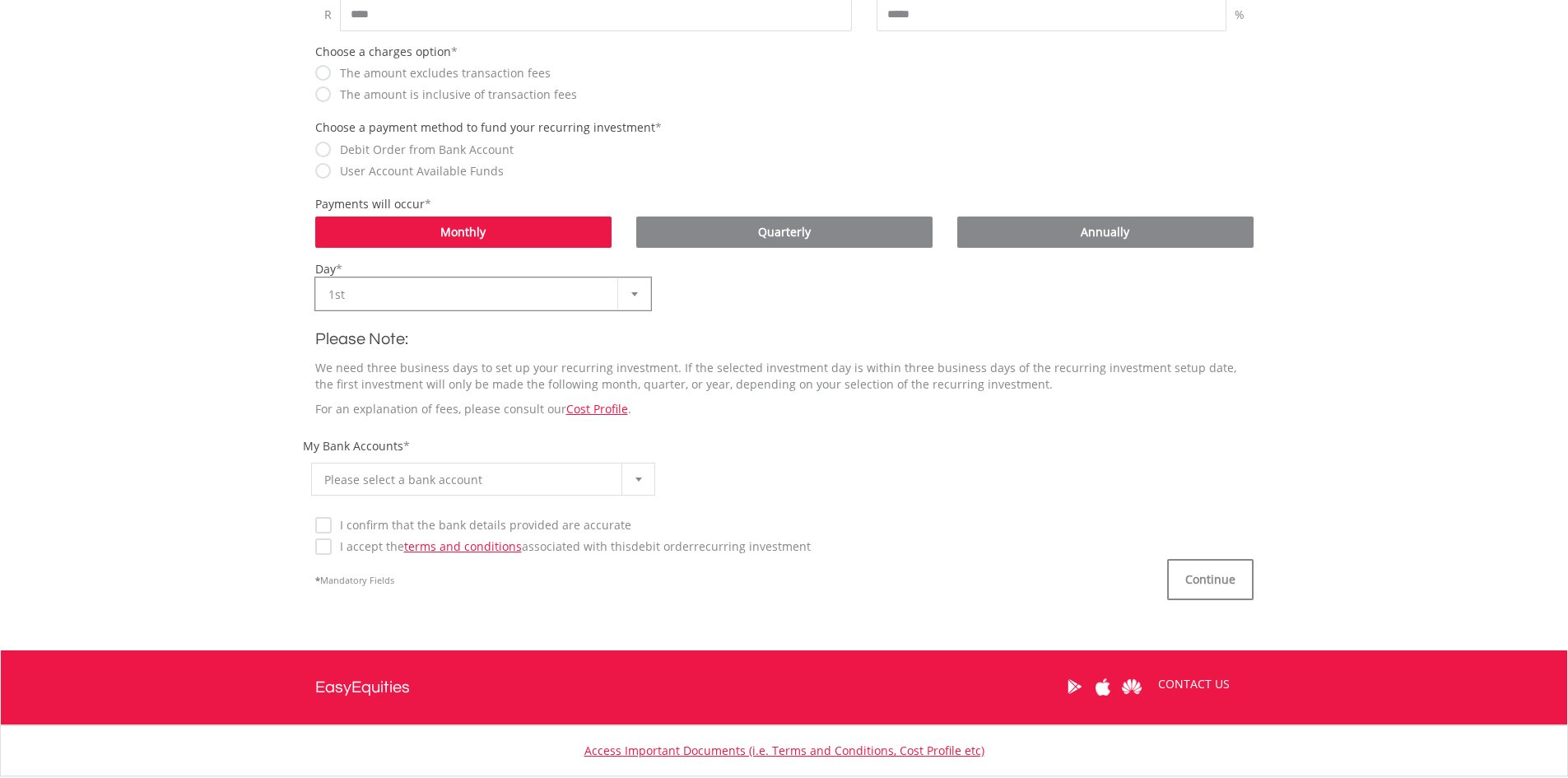
click at [638, 481] on b at bounding box center [638, 479] width 7 height 4
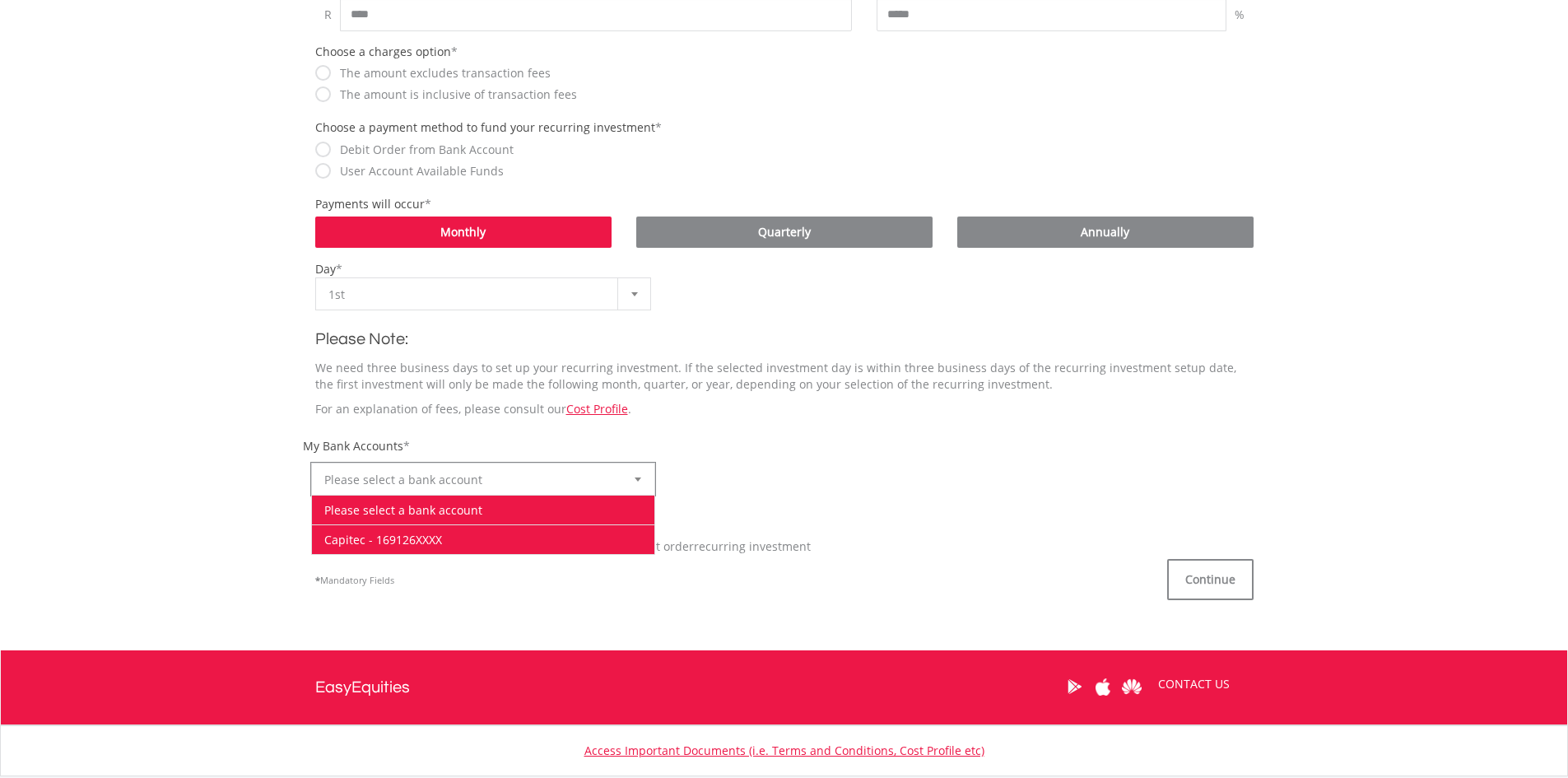
click at [401, 535] on li "Capitec - 169126XXXX" at bounding box center [484, 539] width 344 height 29
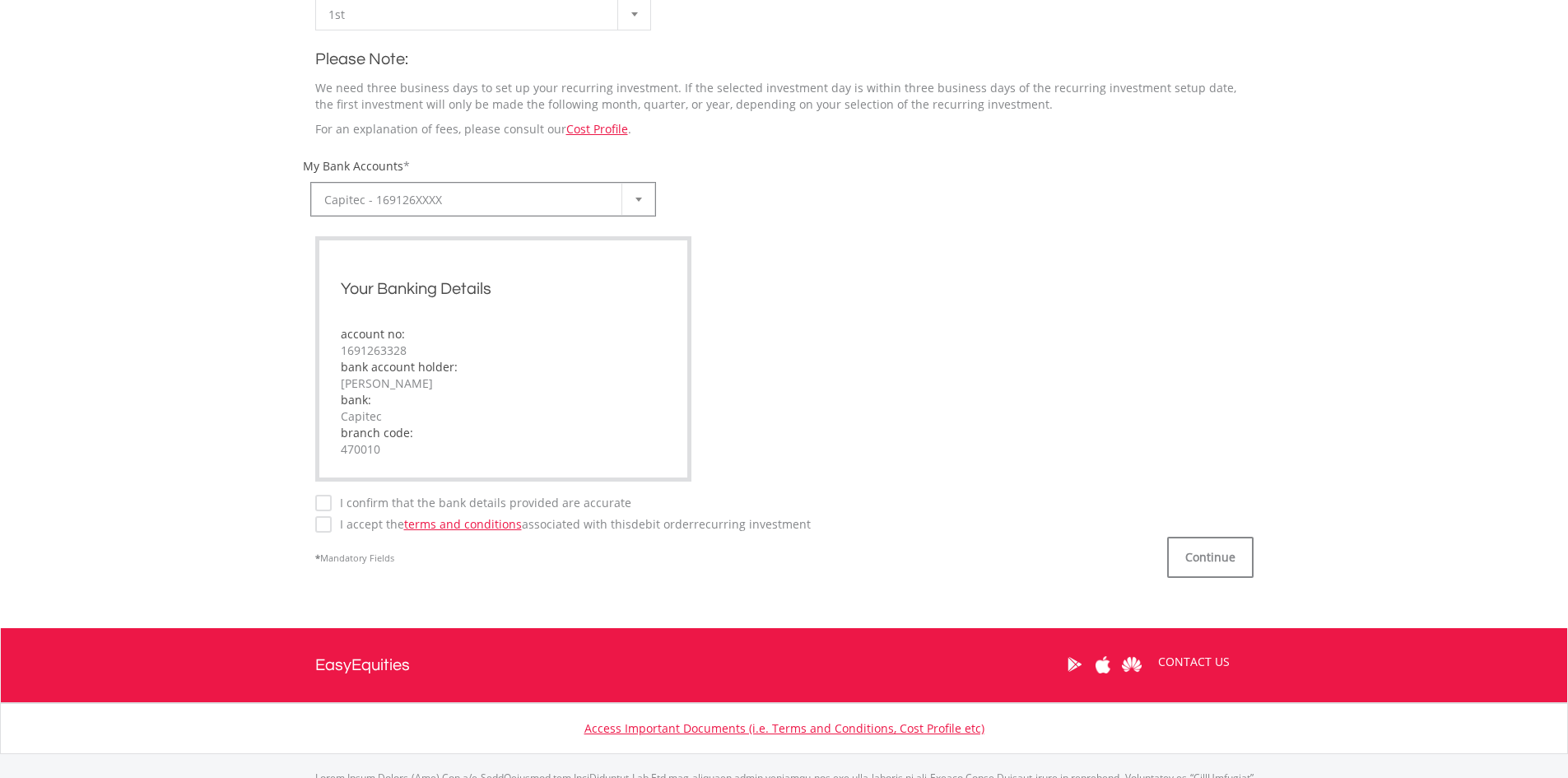
scroll to position [906, 0]
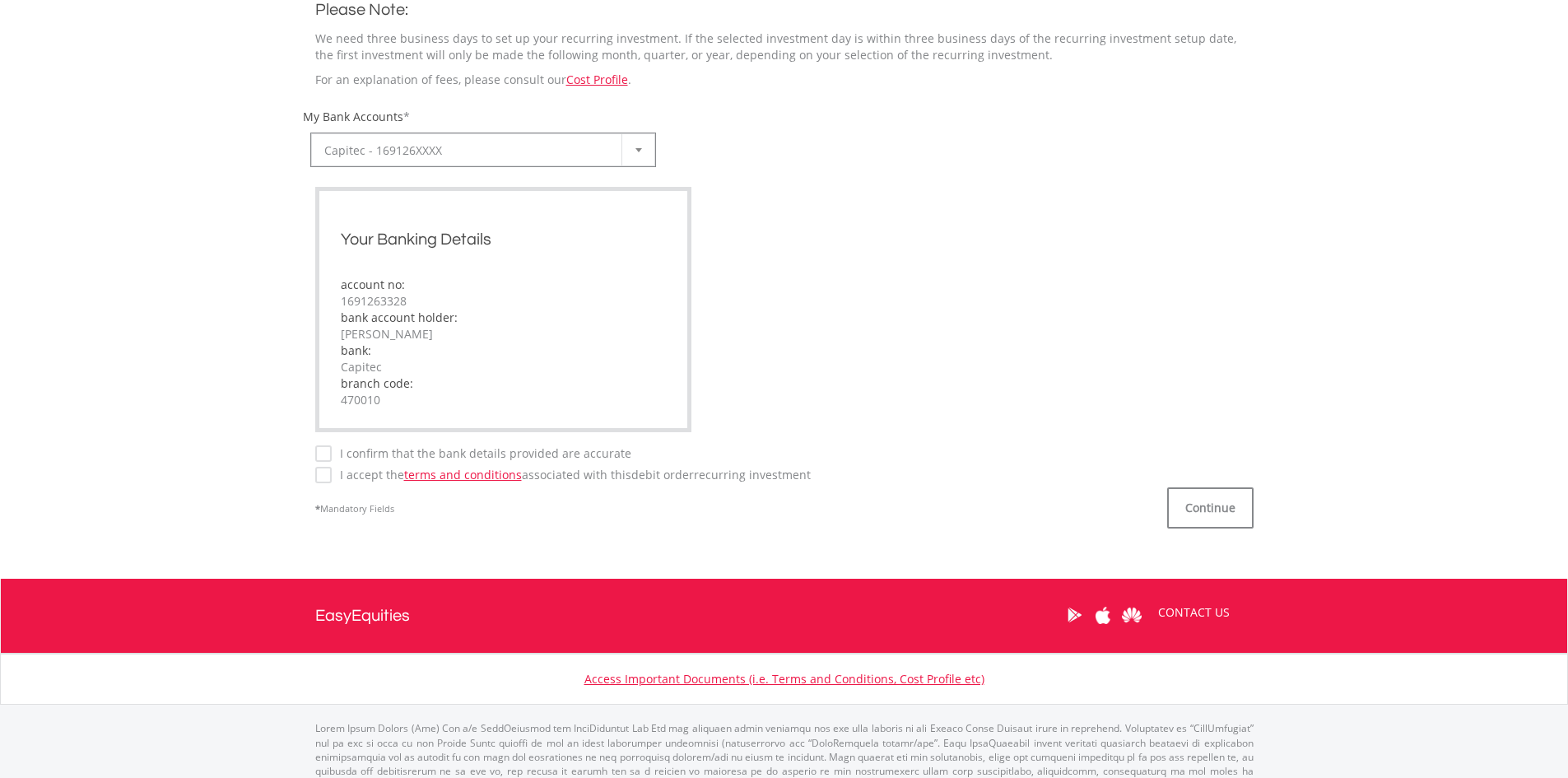
click at [332, 457] on label "I confirm that the bank details provided are accurate" at bounding box center [481, 454] width 299 height 17
click at [332, 476] on label "I accept the terms and conditions associated with this Debit Order recurring in…" at bounding box center [571, 474] width 479 height 17
click at [1206, 506] on button "Continue" at bounding box center [1211, 508] width 86 height 41
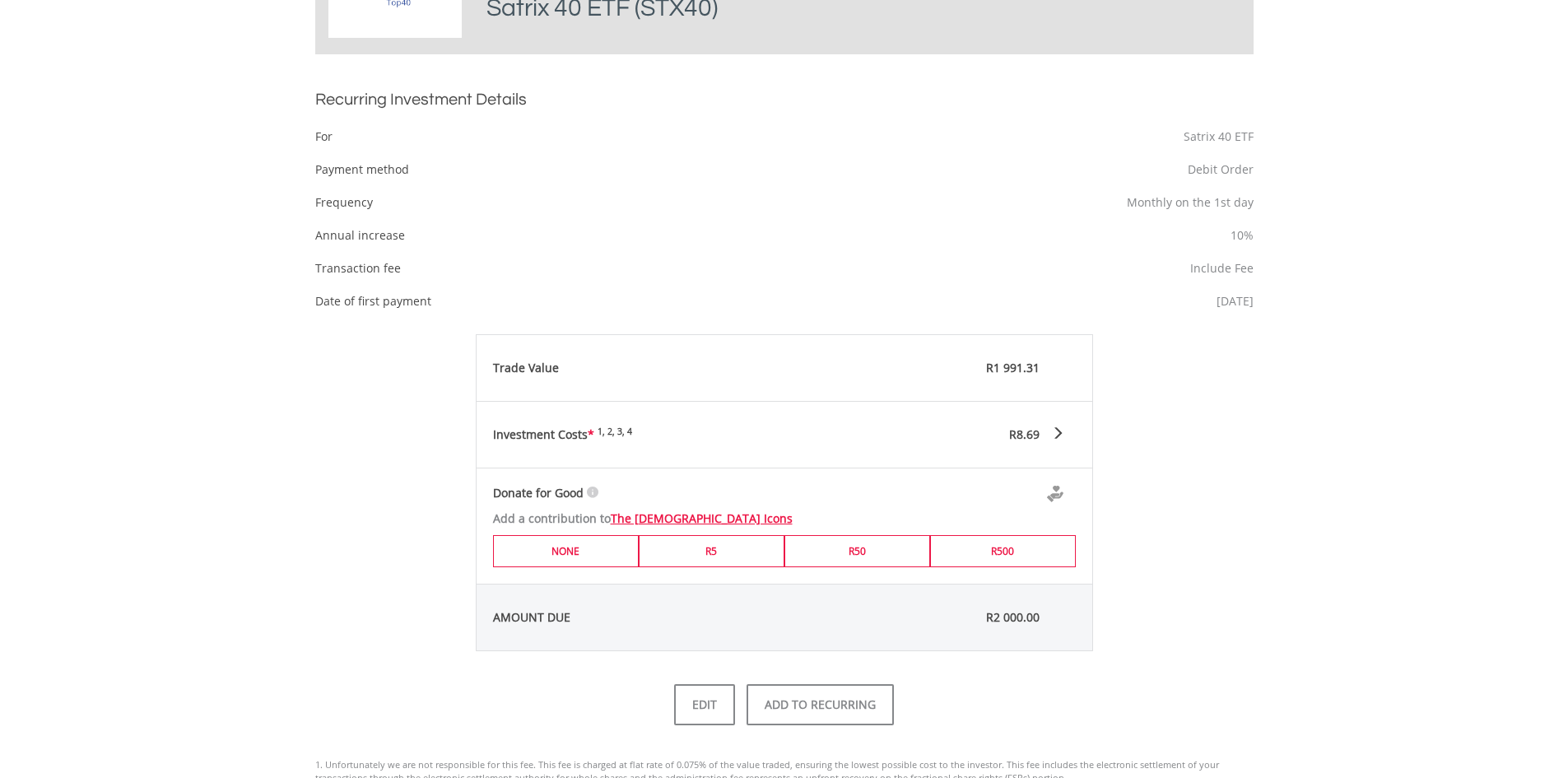
scroll to position [494, 0]
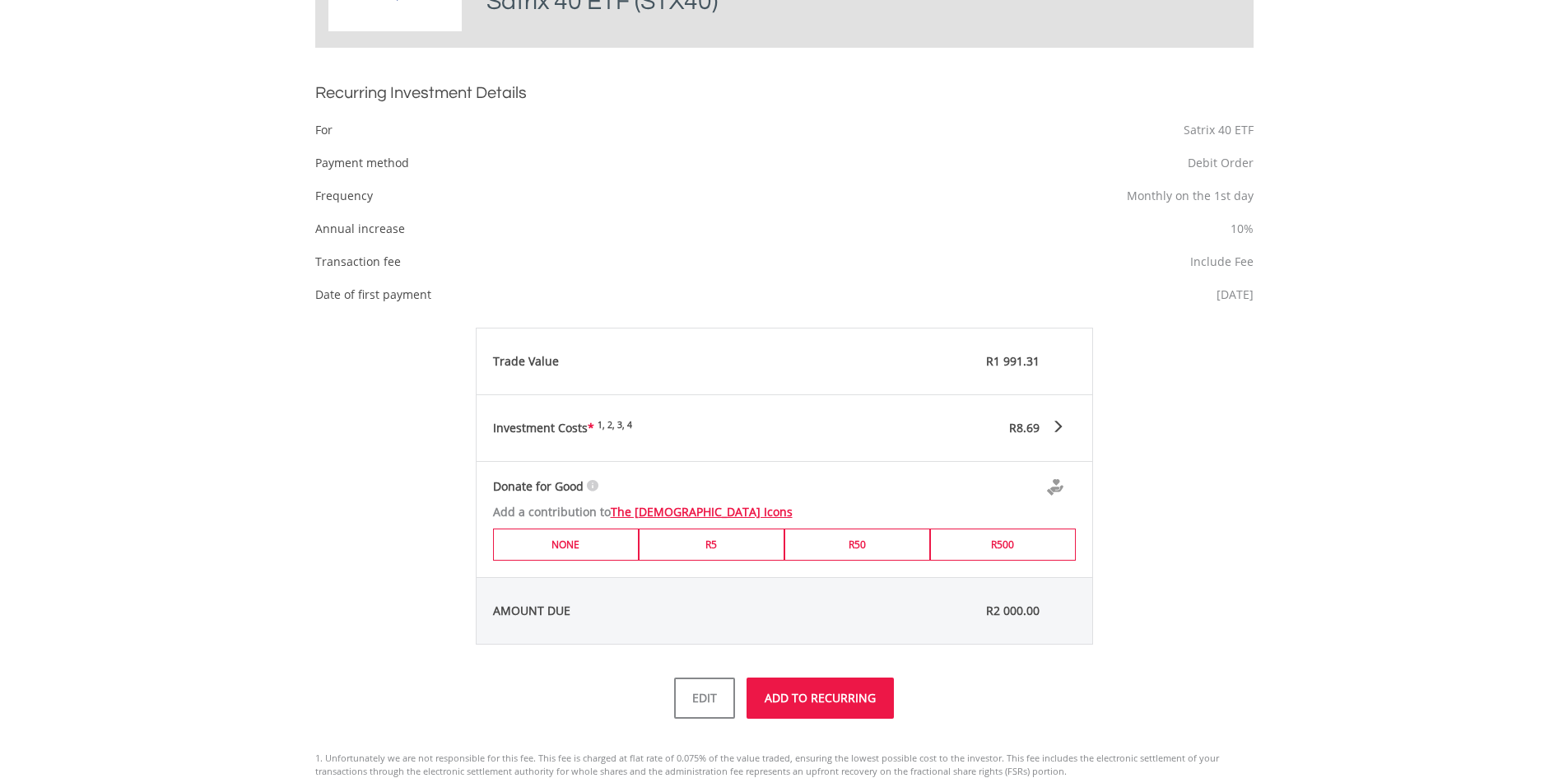
click at [816, 696] on button "ADD TO RECURRING" at bounding box center [821, 698] width 147 height 41
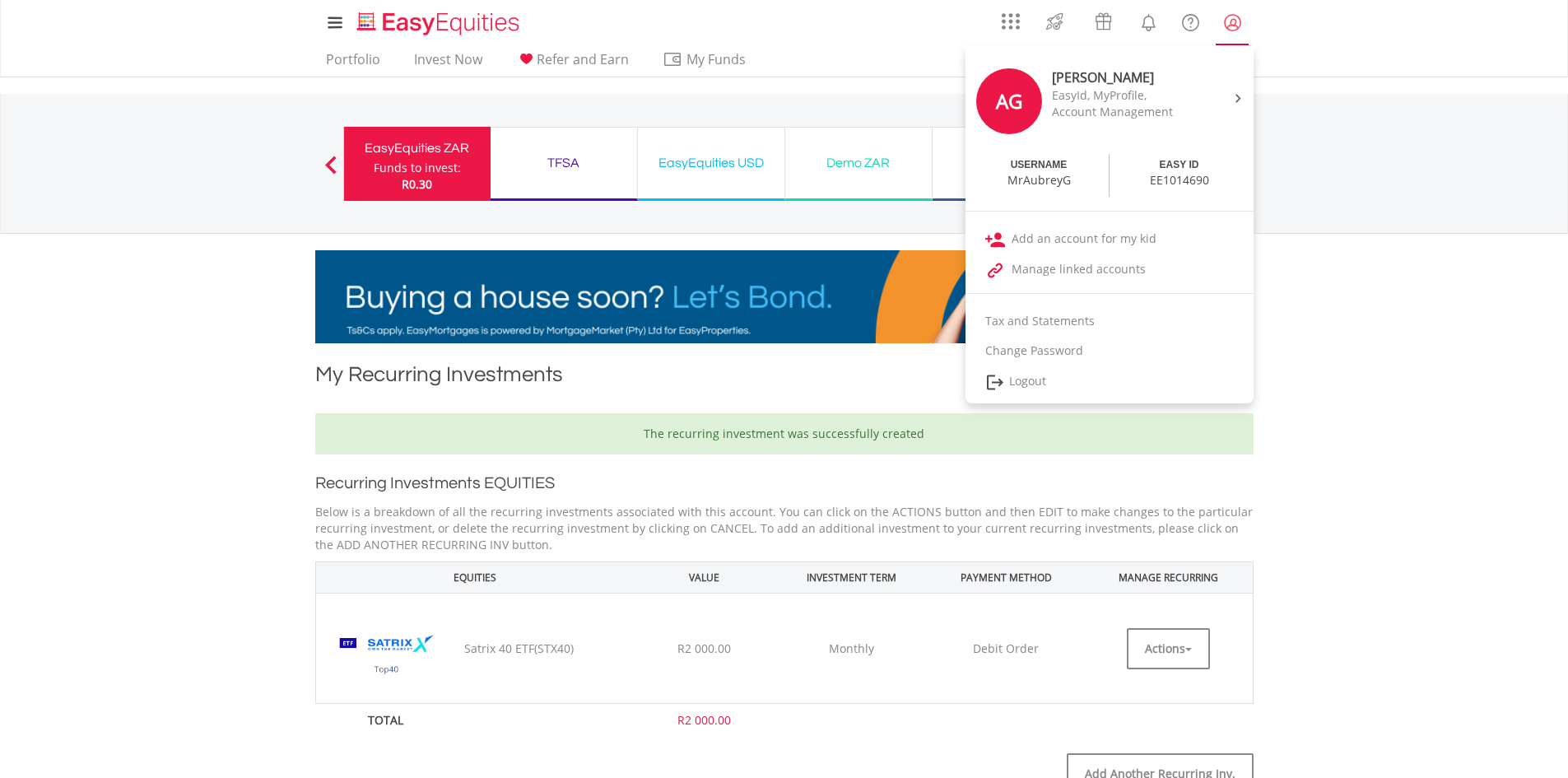
click at [1231, 26] on lord-icon "My Profile" at bounding box center [1232, 23] width 21 height 21
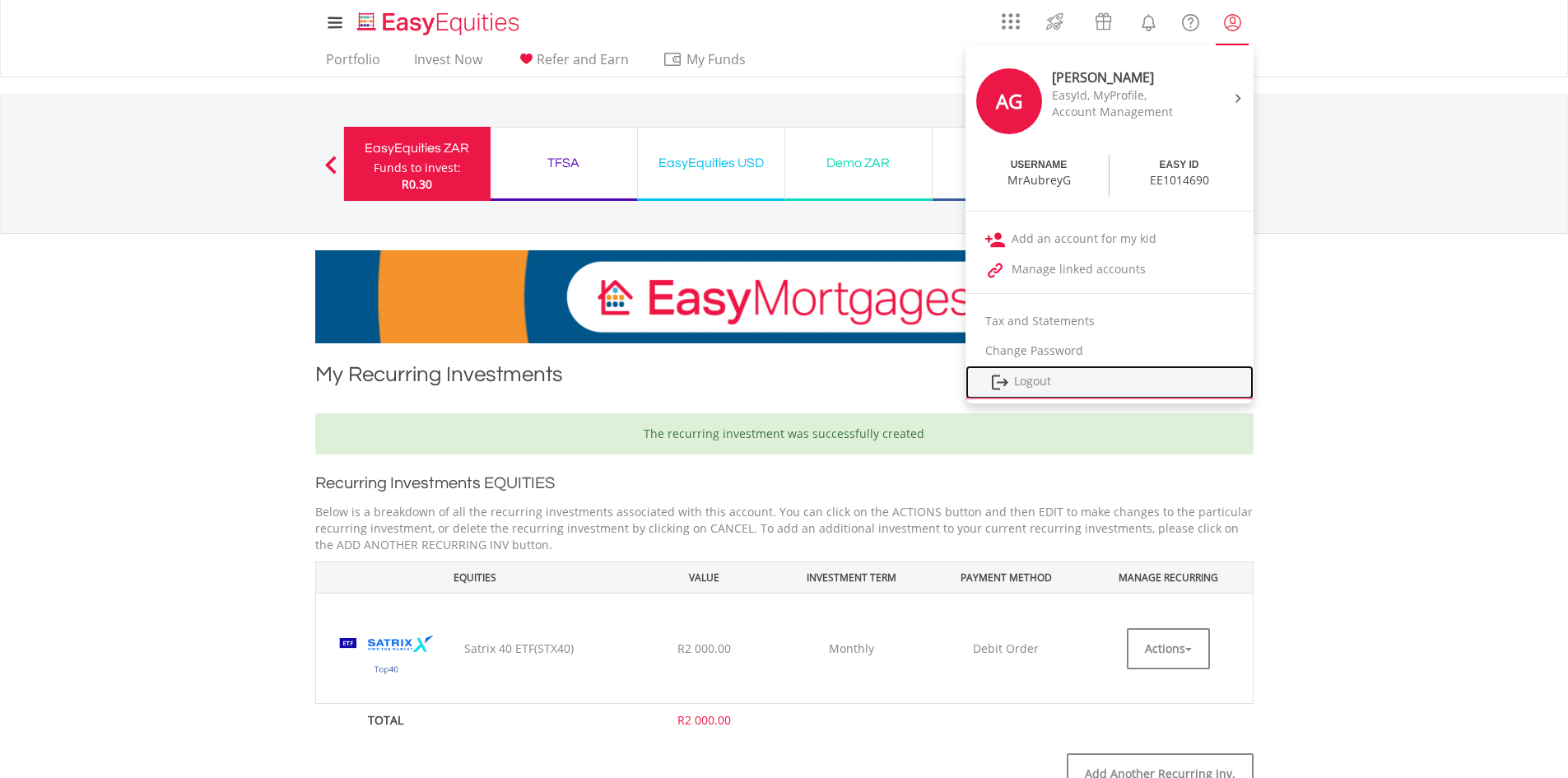
click at [1042, 385] on link "Logout" at bounding box center [1109, 382] width 288 height 33
